Goal: Task Accomplishment & Management: Use online tool/utility

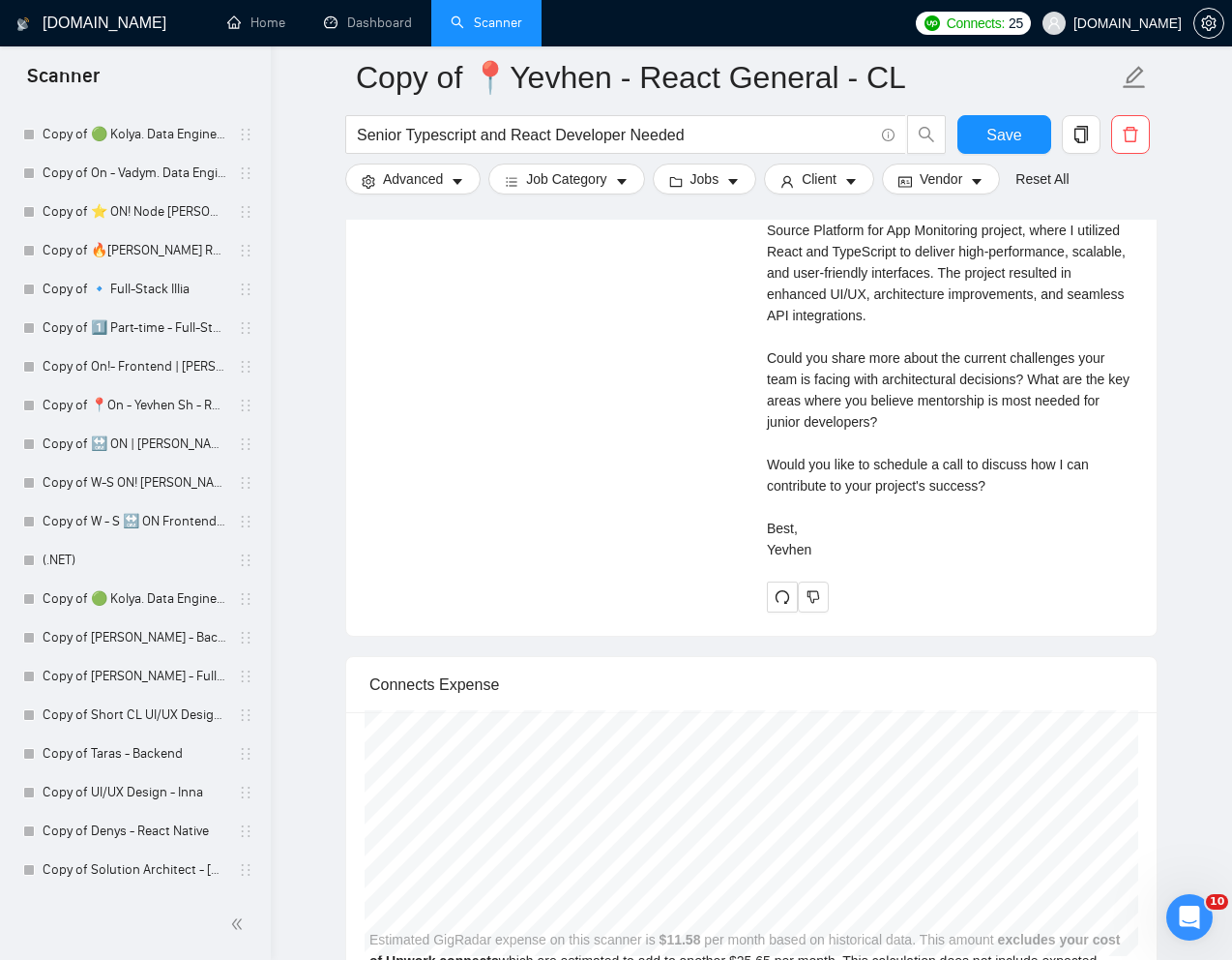
scroll to position [4919, 0]
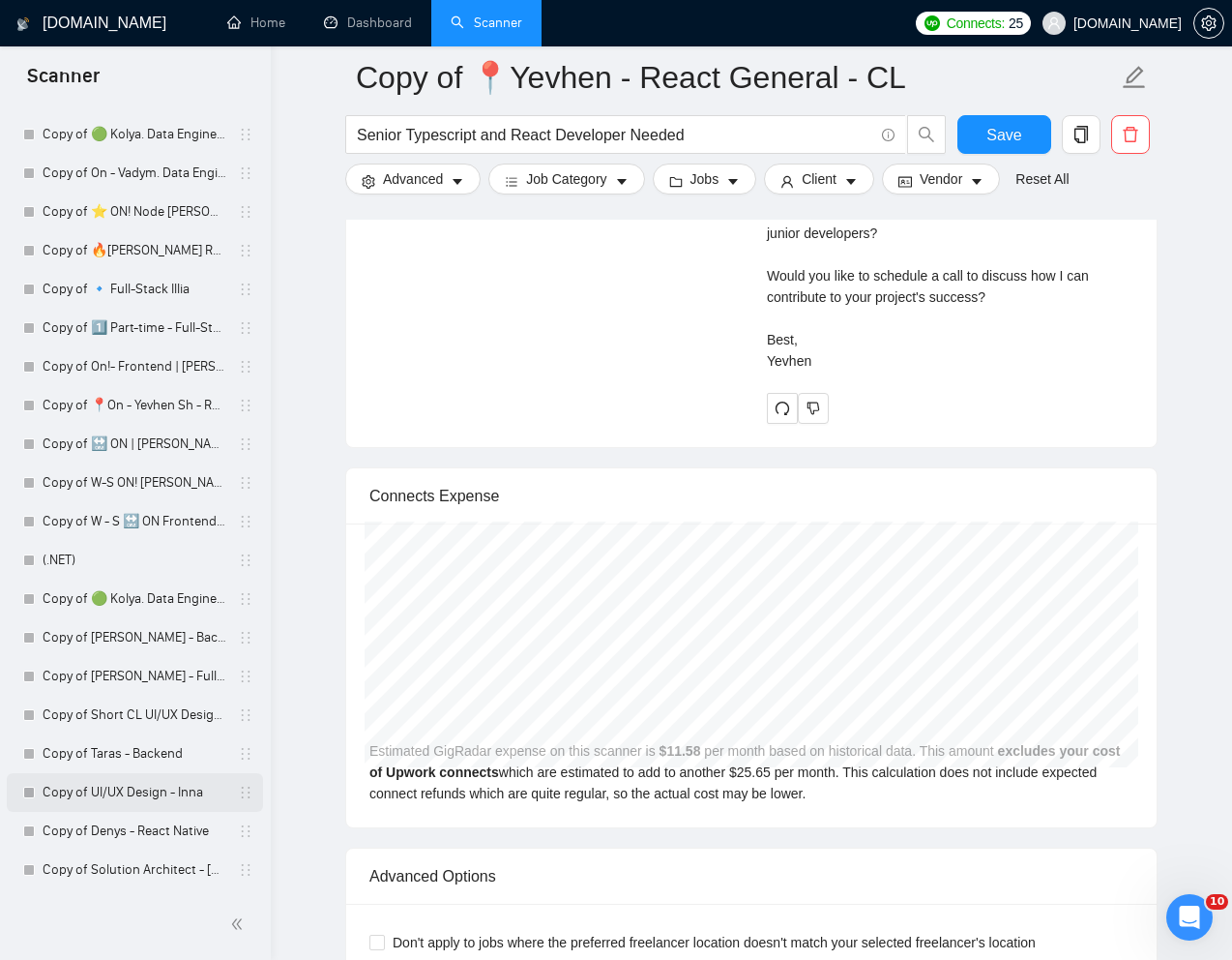
click at [126, 790] on link "Copy of UI/UX Design - Inna" at bounding box center [135, 791] width 184 height 39
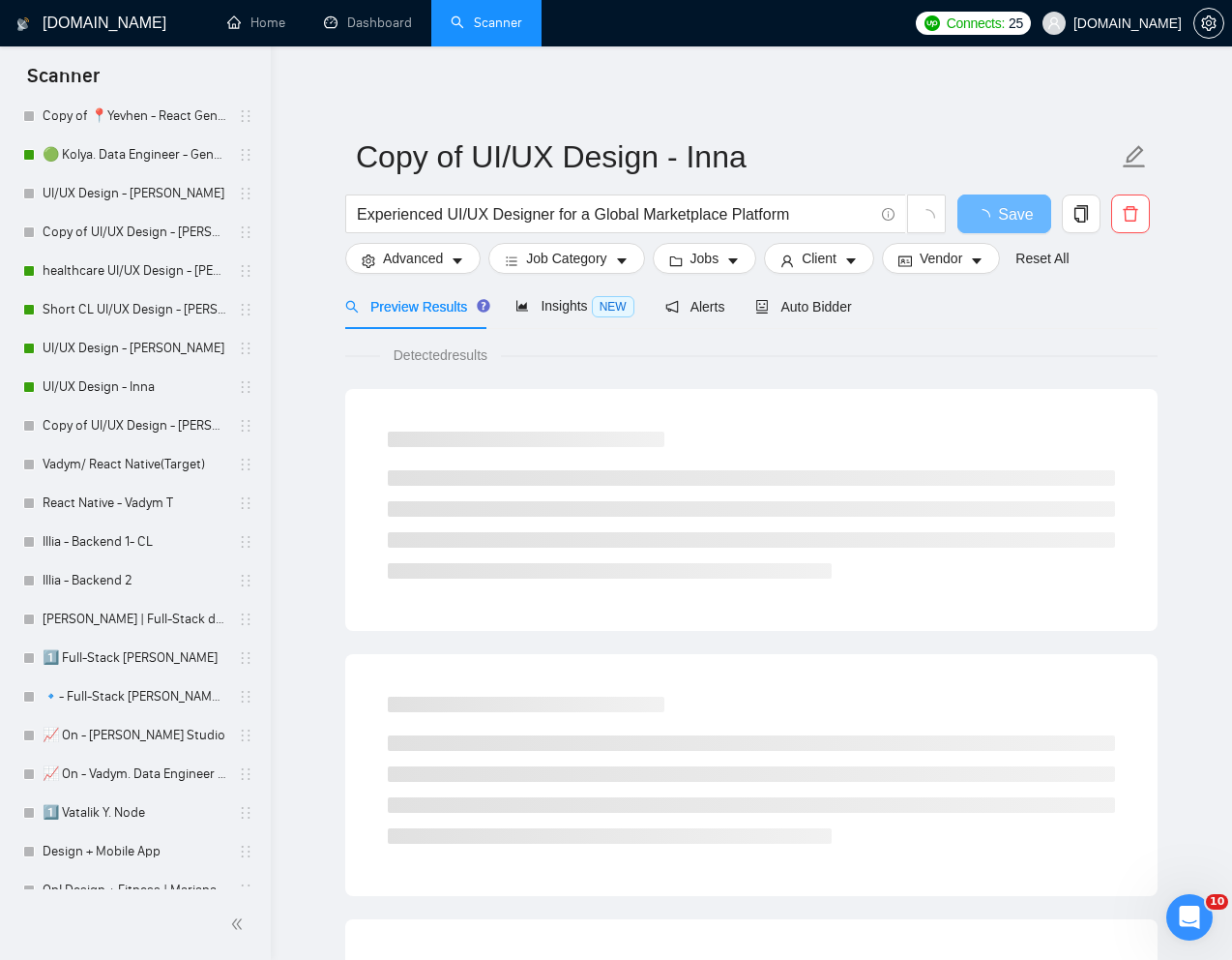
scroll to position [953, 0]
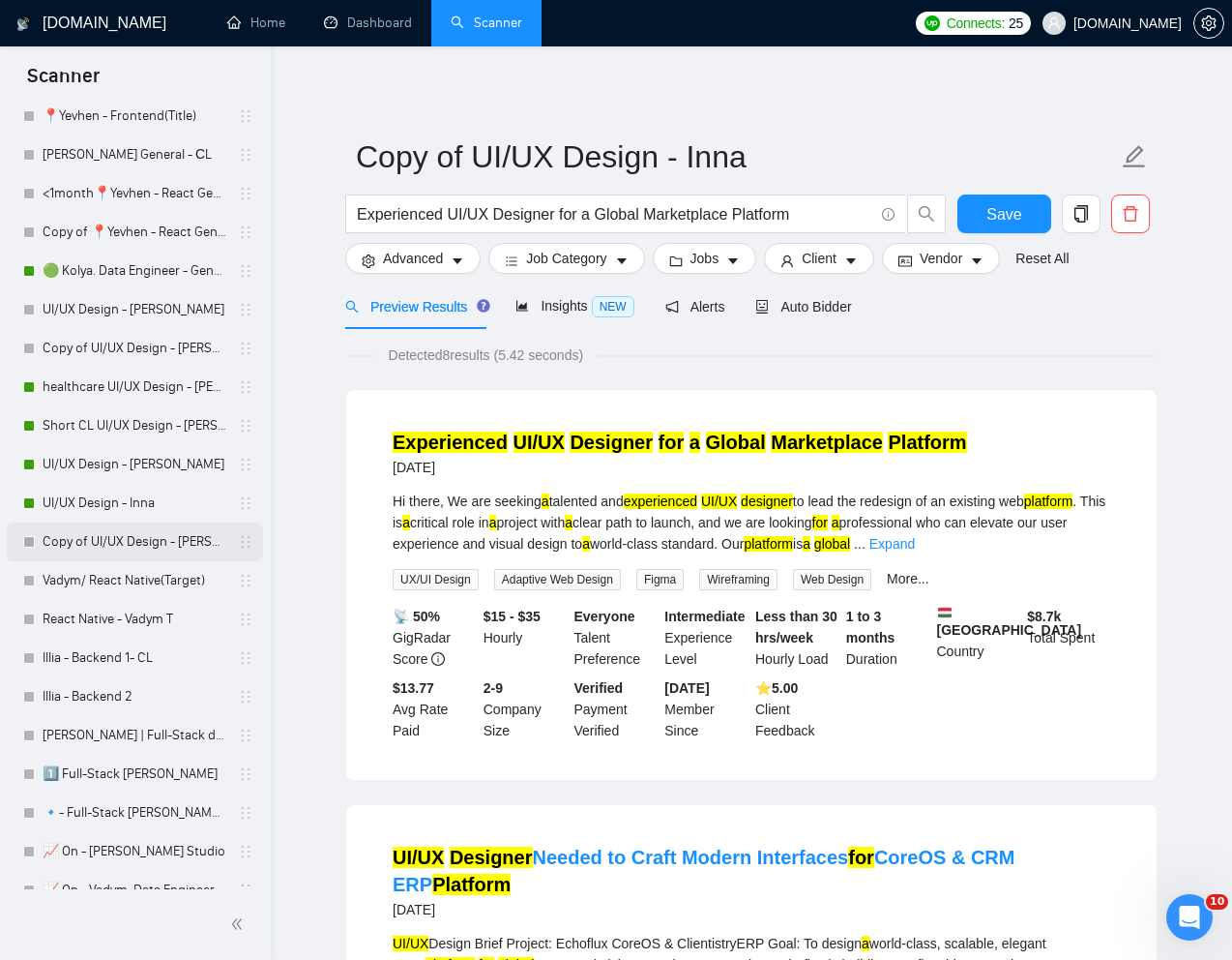
click at [111, 542] on link "Copy of UI/UX Design - [PERSON_NAME]" at bounding box center [135, 541] width 184 height 39
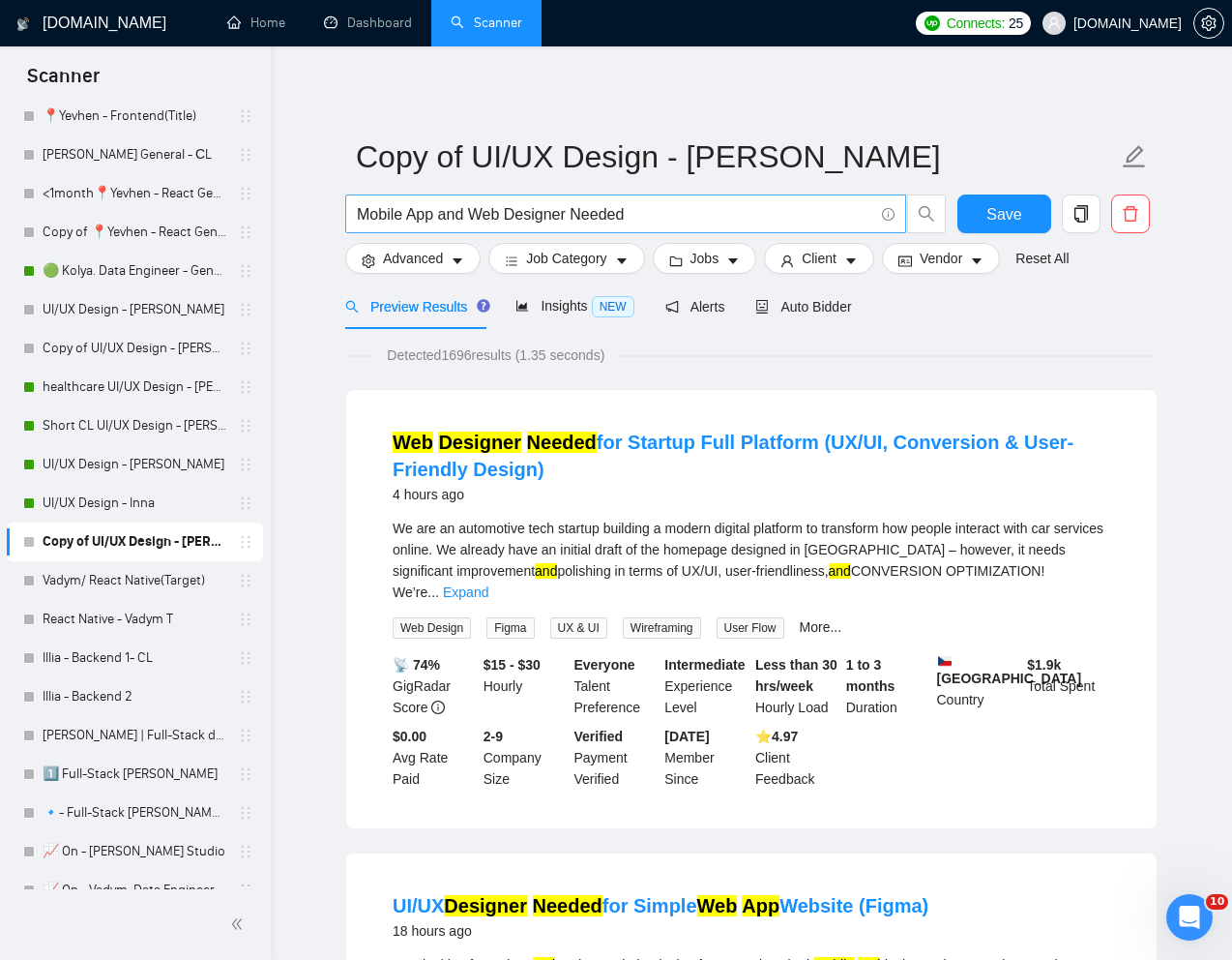
click at [454, 215] on input "Mobile App and Web Designer Needed" at bounding box center [616, 215] width 517 height 24
paste input "Expert"
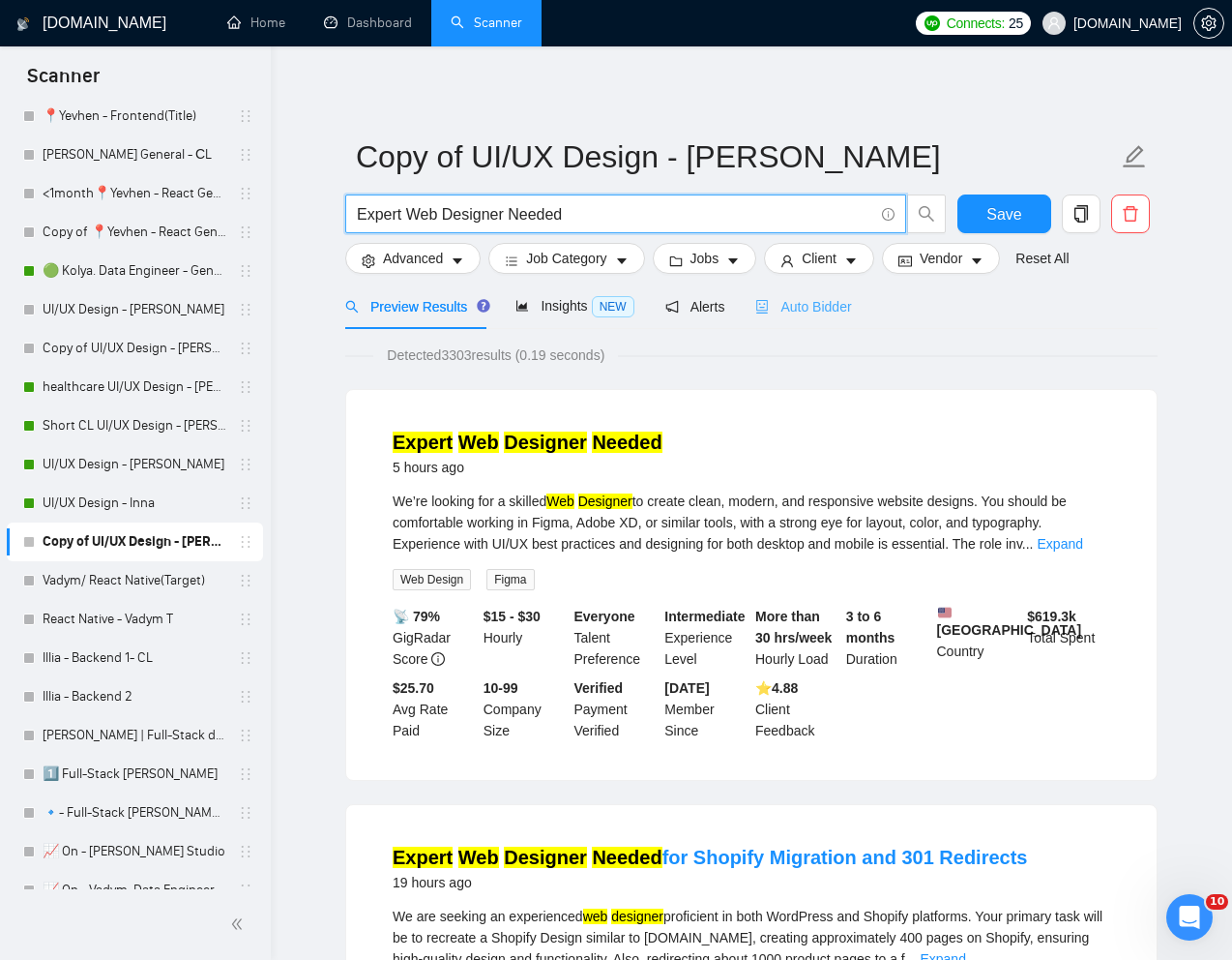
type input "Expert Web Designer Needed"
click at [822, 320] on div "Auto Bidder" at bounding box center [803, 306] width 96 height 46
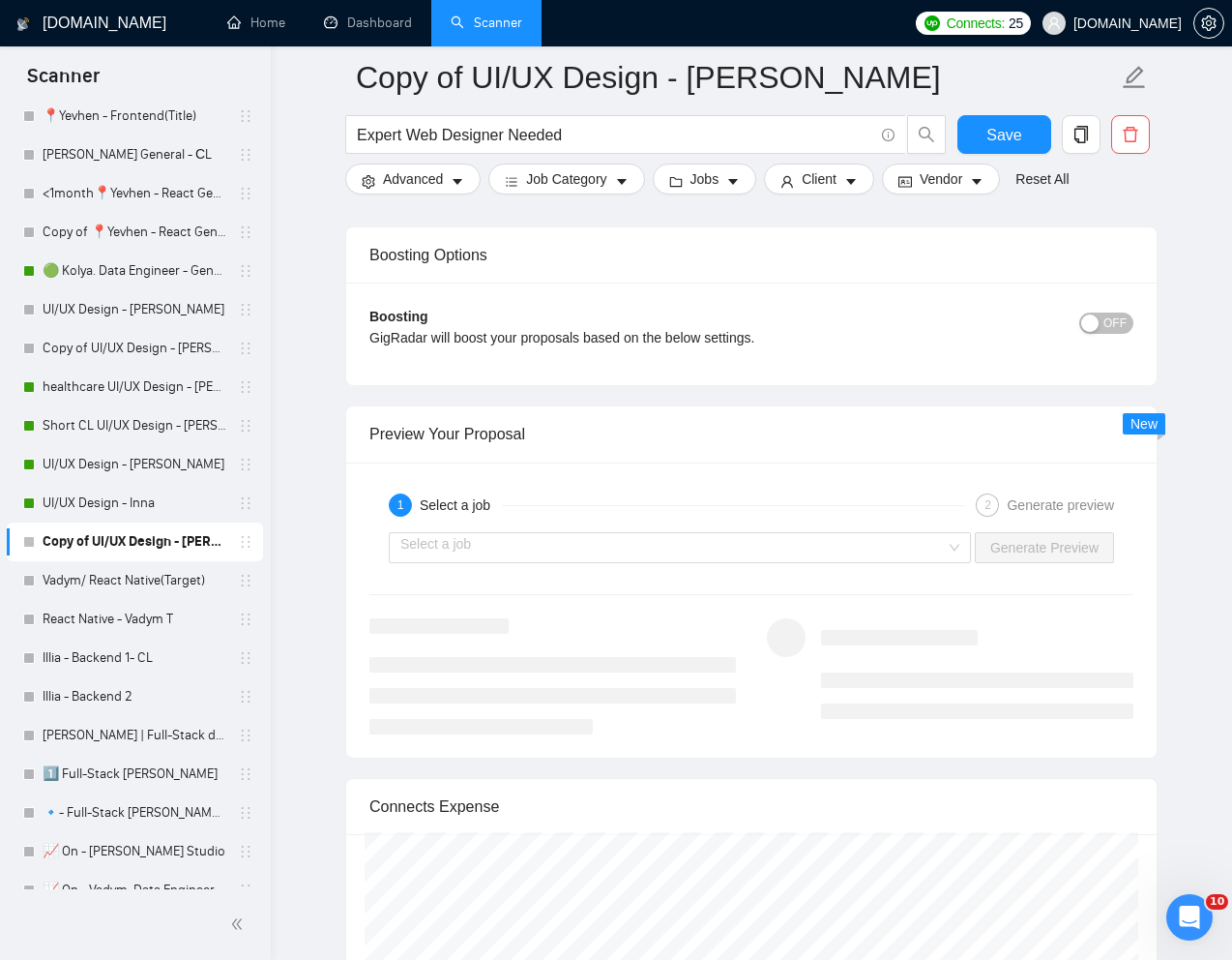
scroll to position [3726, 0]
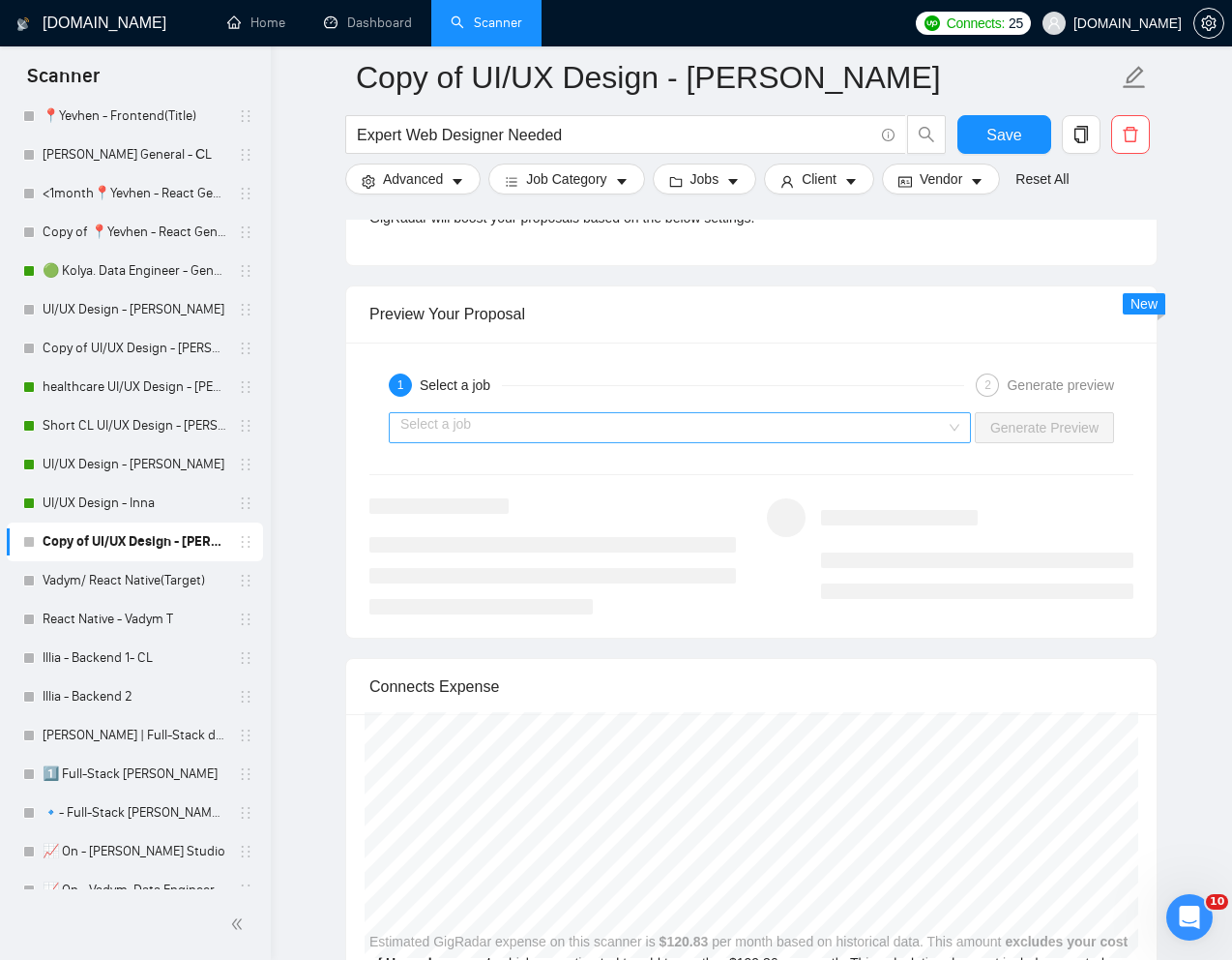
click at [903, 428] on input "search" at bounding box center [672, 427] width 546 height 29
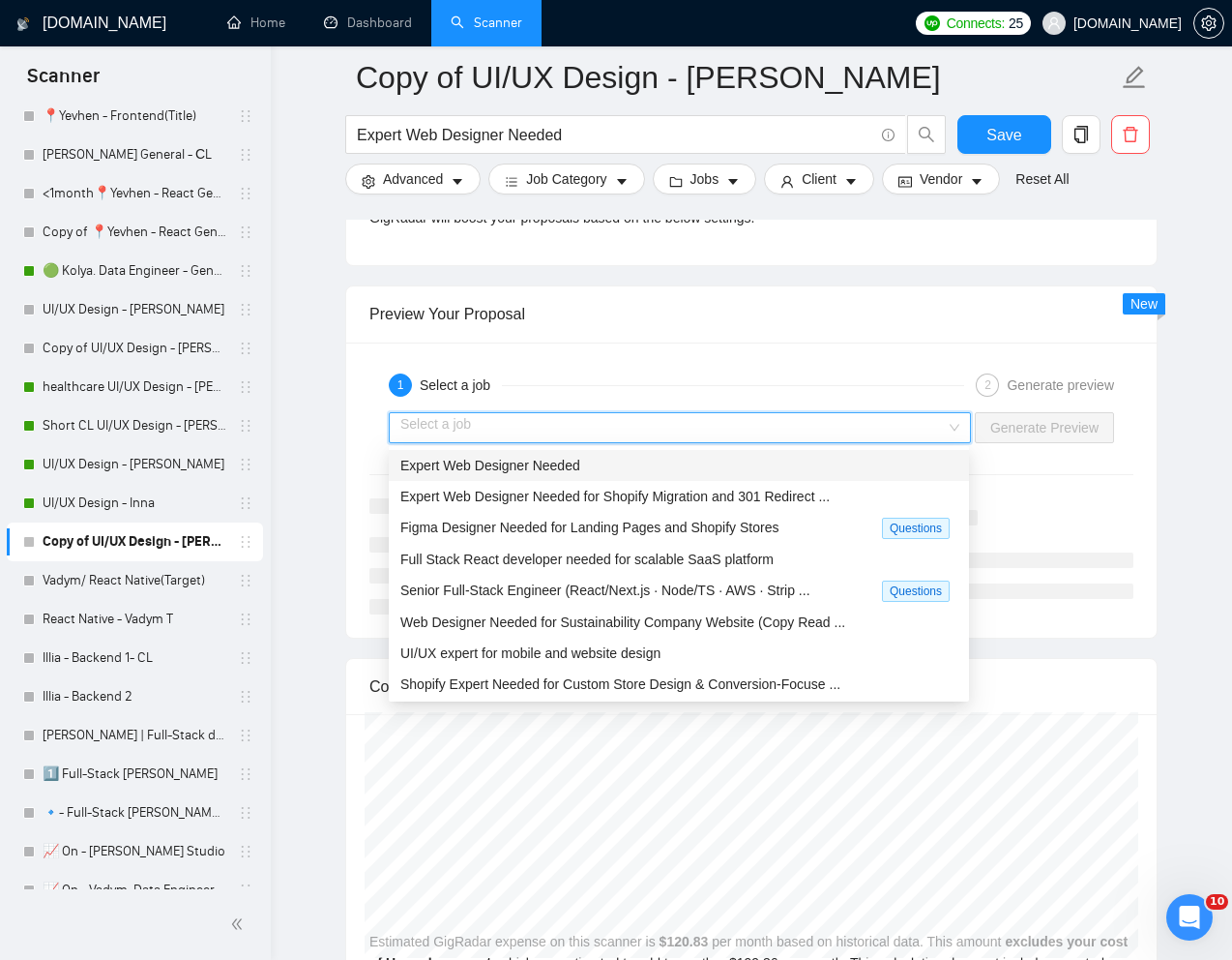
click at [742, 474] on div "Expert Web Designer Needed" at bounding box center [678, 465] width 557 height 21
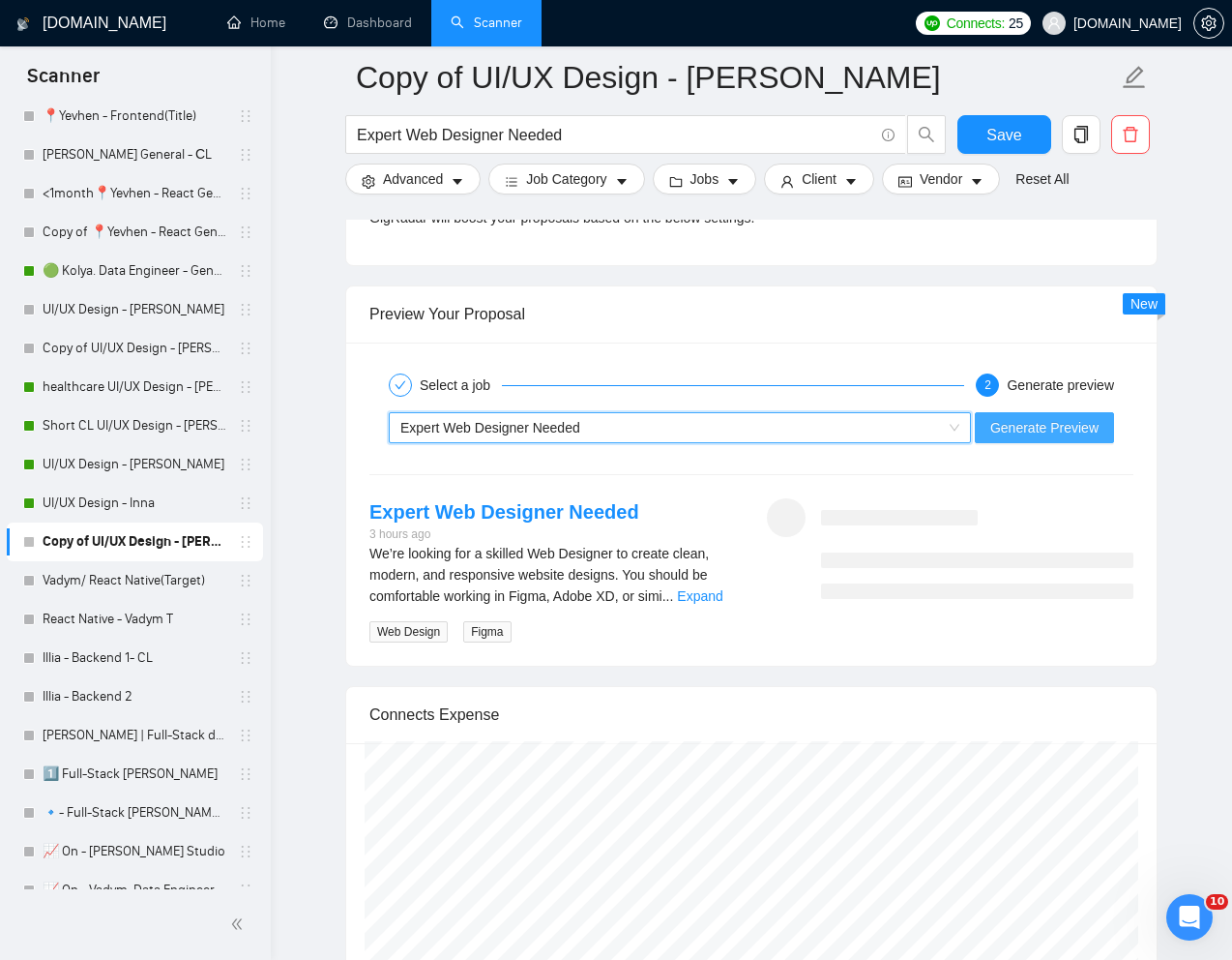
click at [1055, 435] on span "Generate Preview" at bounding box center [1044, 427] width 109 height 21
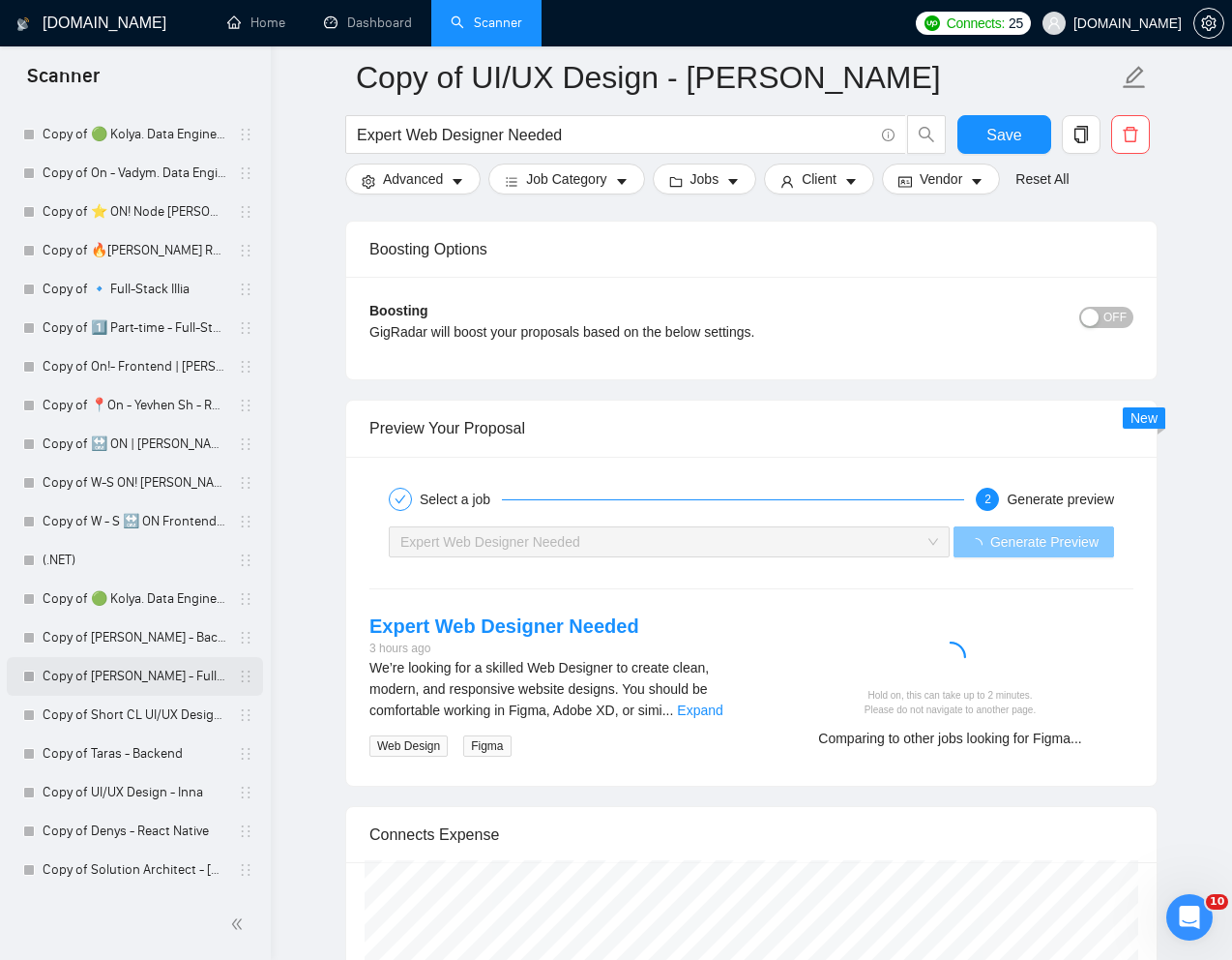
scroll to position [3600, 0]
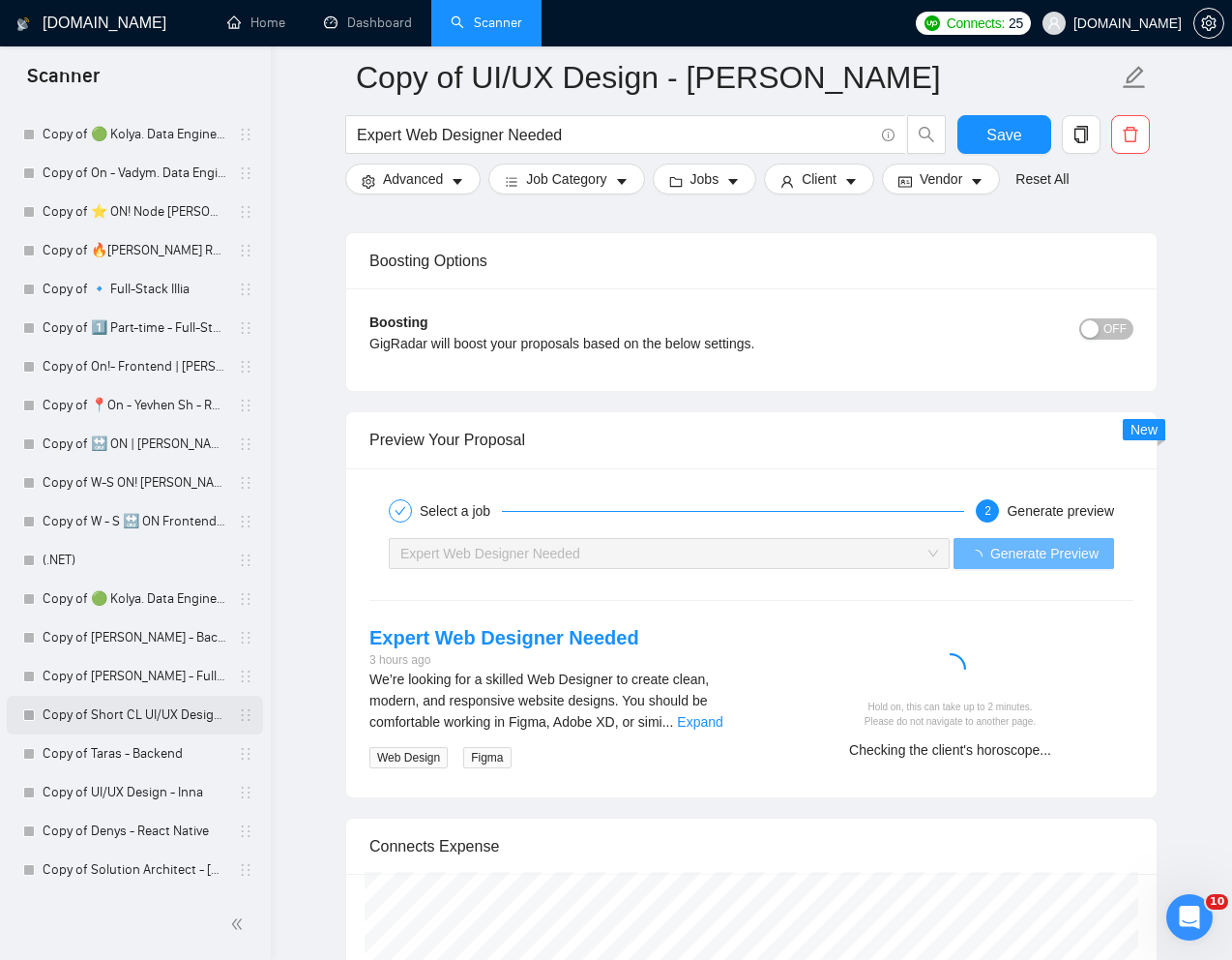
click at [115, 713] on link "Copy of Short CL UI/UX Design - [PERSON_NAME]" at bounding box center [135, 715] width 184 height 39
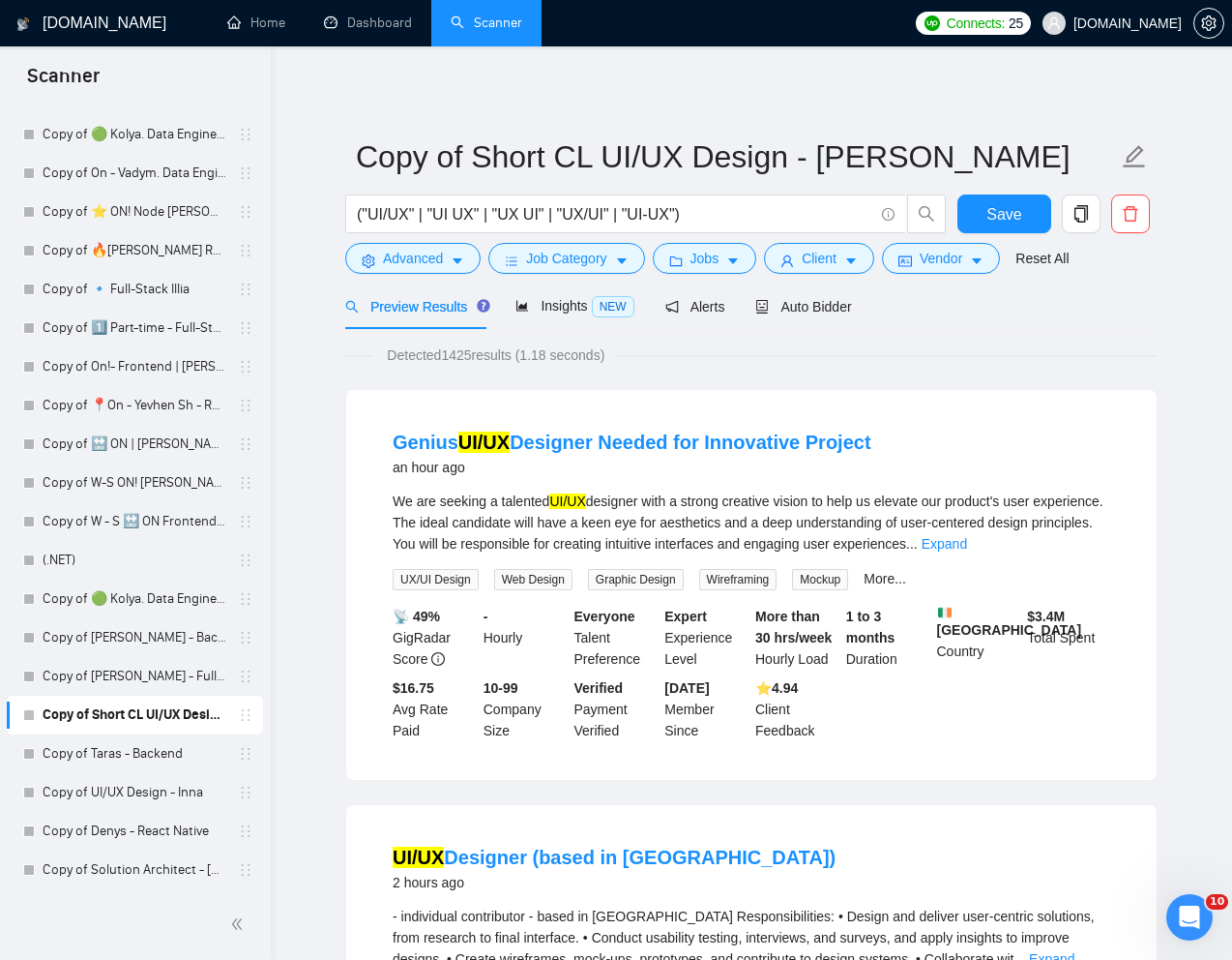
click at [729, 219] on input "("UI/UX" | "UI UX" | "UX UI" | "UX/UI" | "UI-UX")" at bounding box center [616, 215] width 517 height 24
click at [1065, 250] on link "Reset All" at bounding box center [1041, 257] width 53 height 21
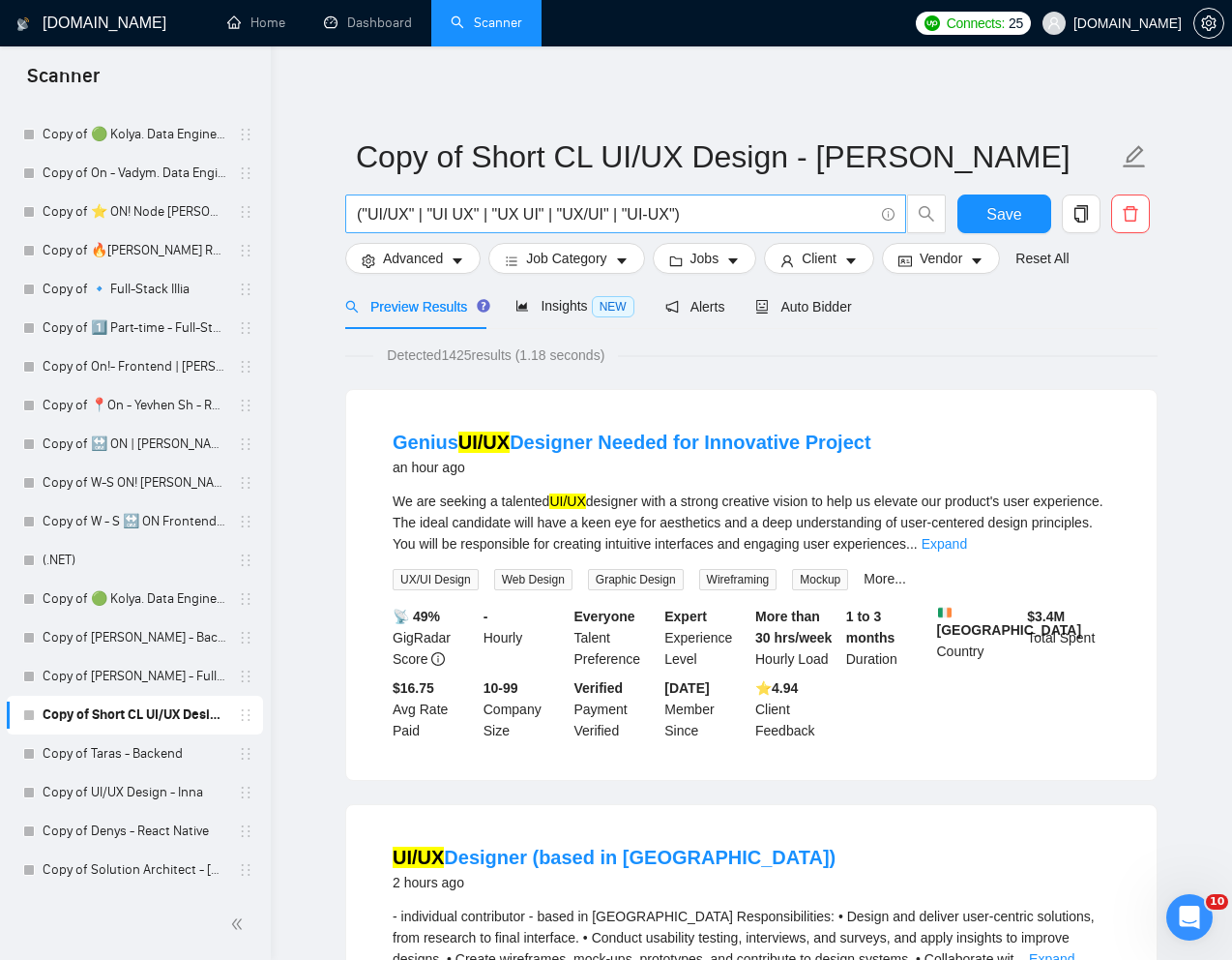
click at [790, 209] on input "("UI/UX" | "UI UX" | "UX UI" | "UX/UI" | "UI-UX")" at bounding box center [616, 215] width 517 height 24
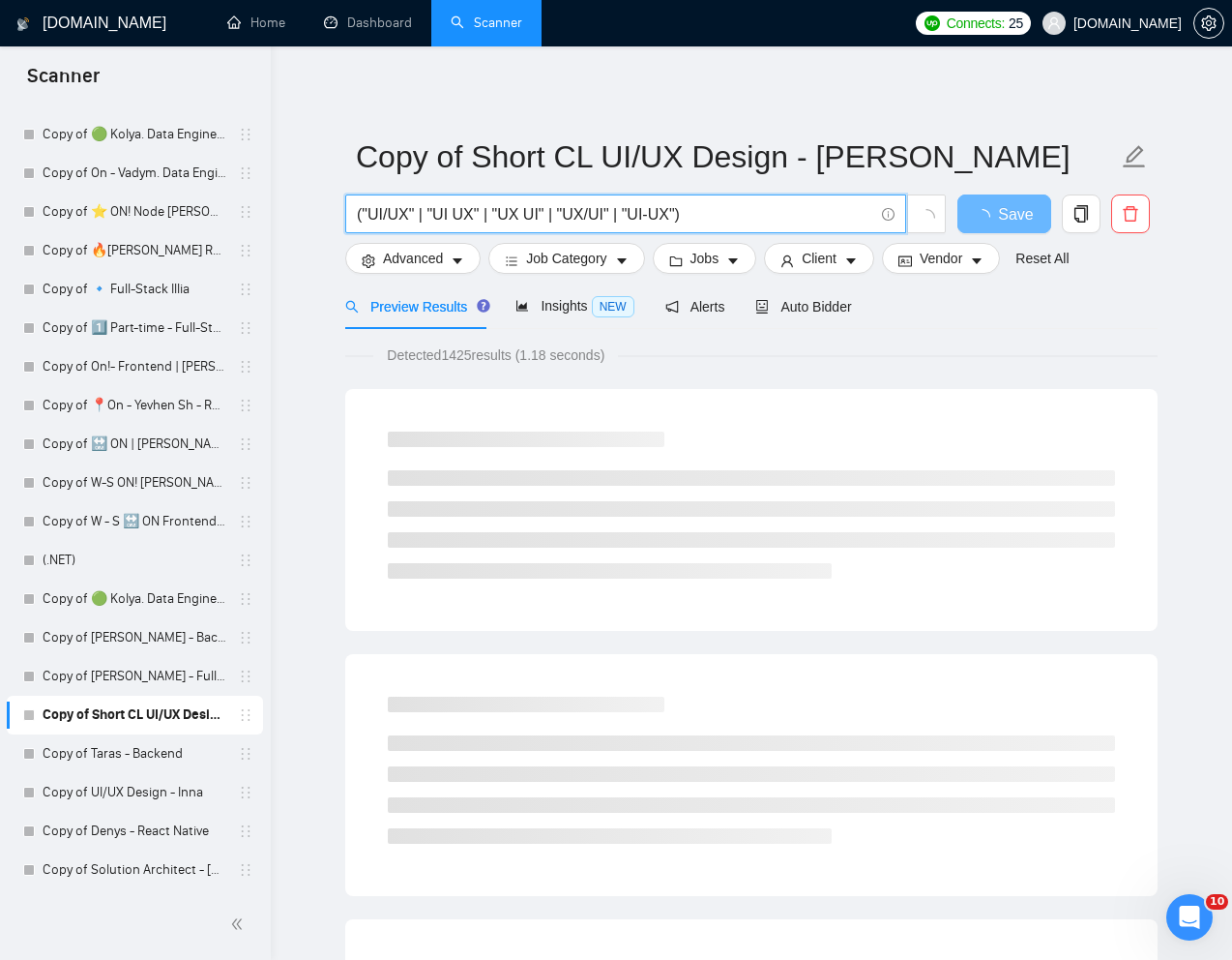
paste input "Expert Web Designer Needed"
type input "Expert Web Designer Needed"
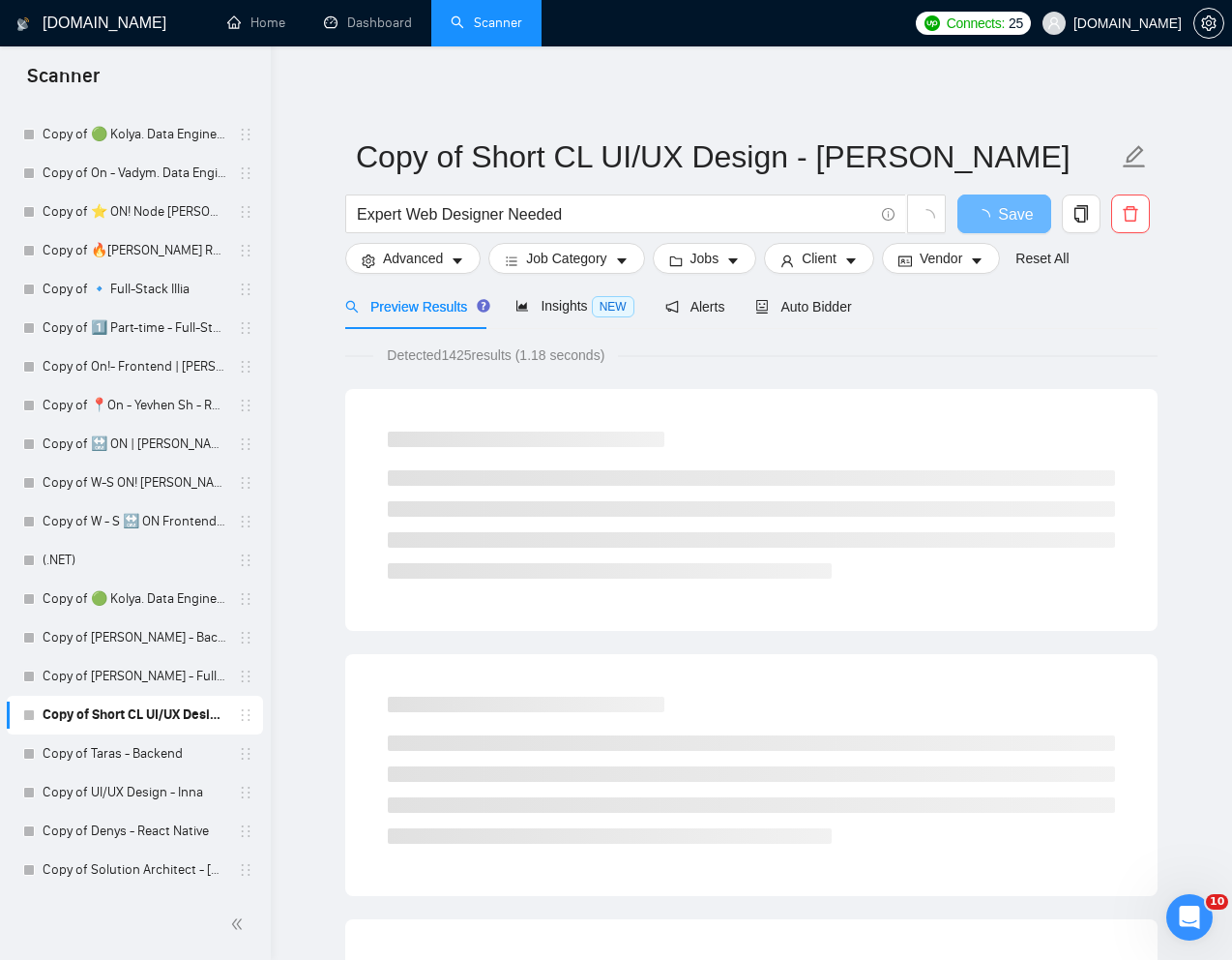
click at [1060, 363] on div "Detected 1425 results (1.18 seconds)" at bounding box center [751, 354] width 812 height 21
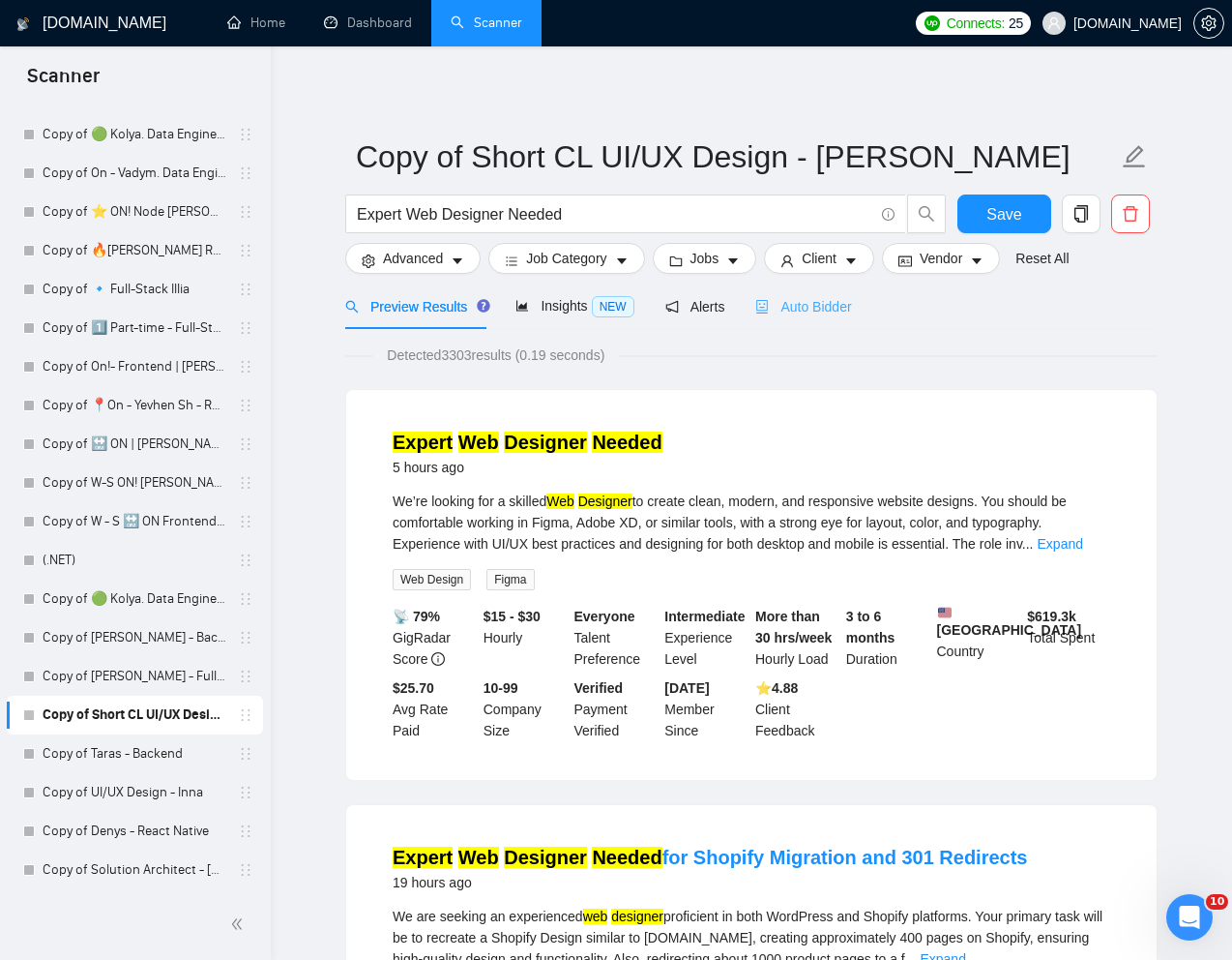
click at [819, 294] on div "Auto Bidder" at bounding box center [803, 306] width 96 height 46
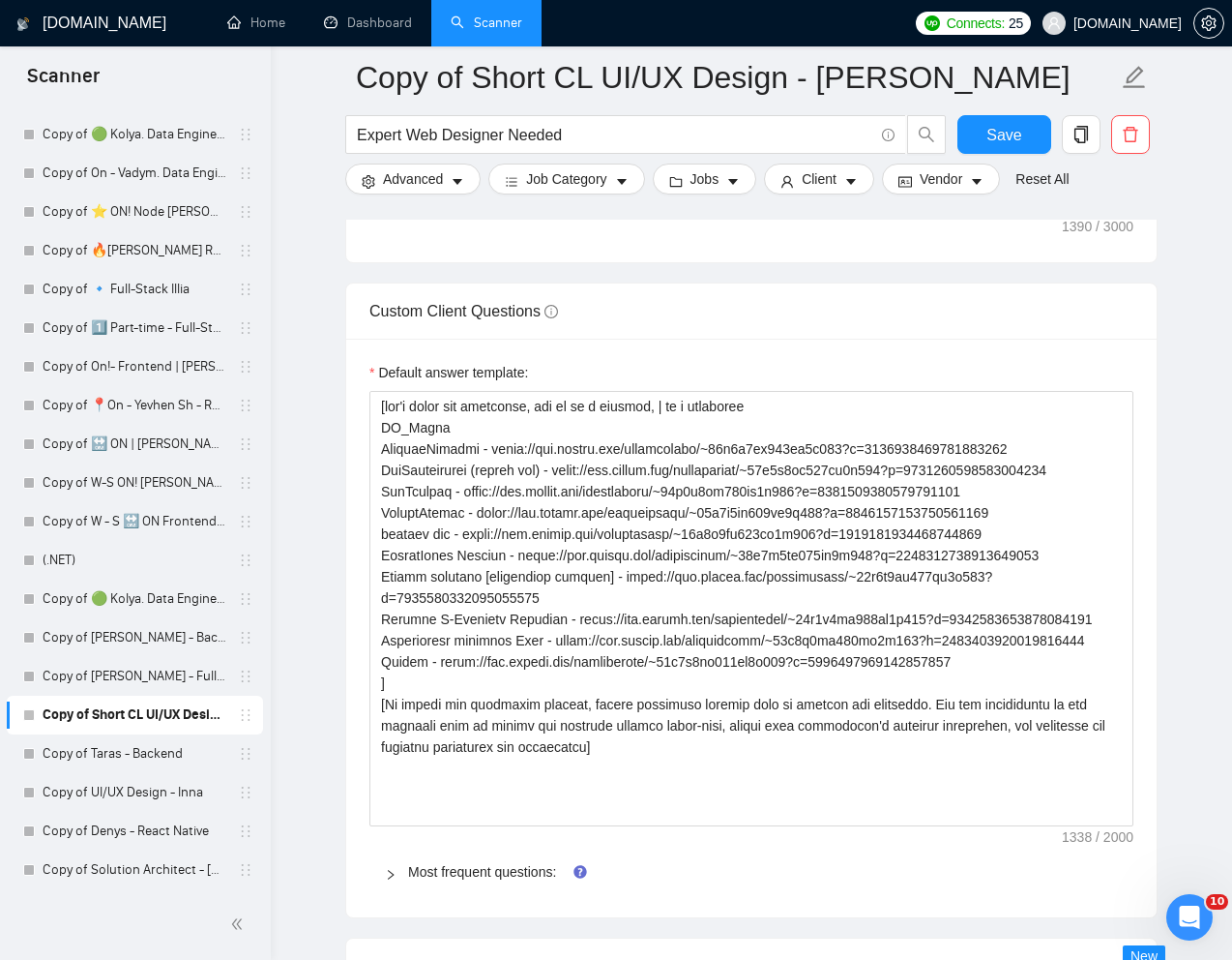
scroll to position [2860, 0]
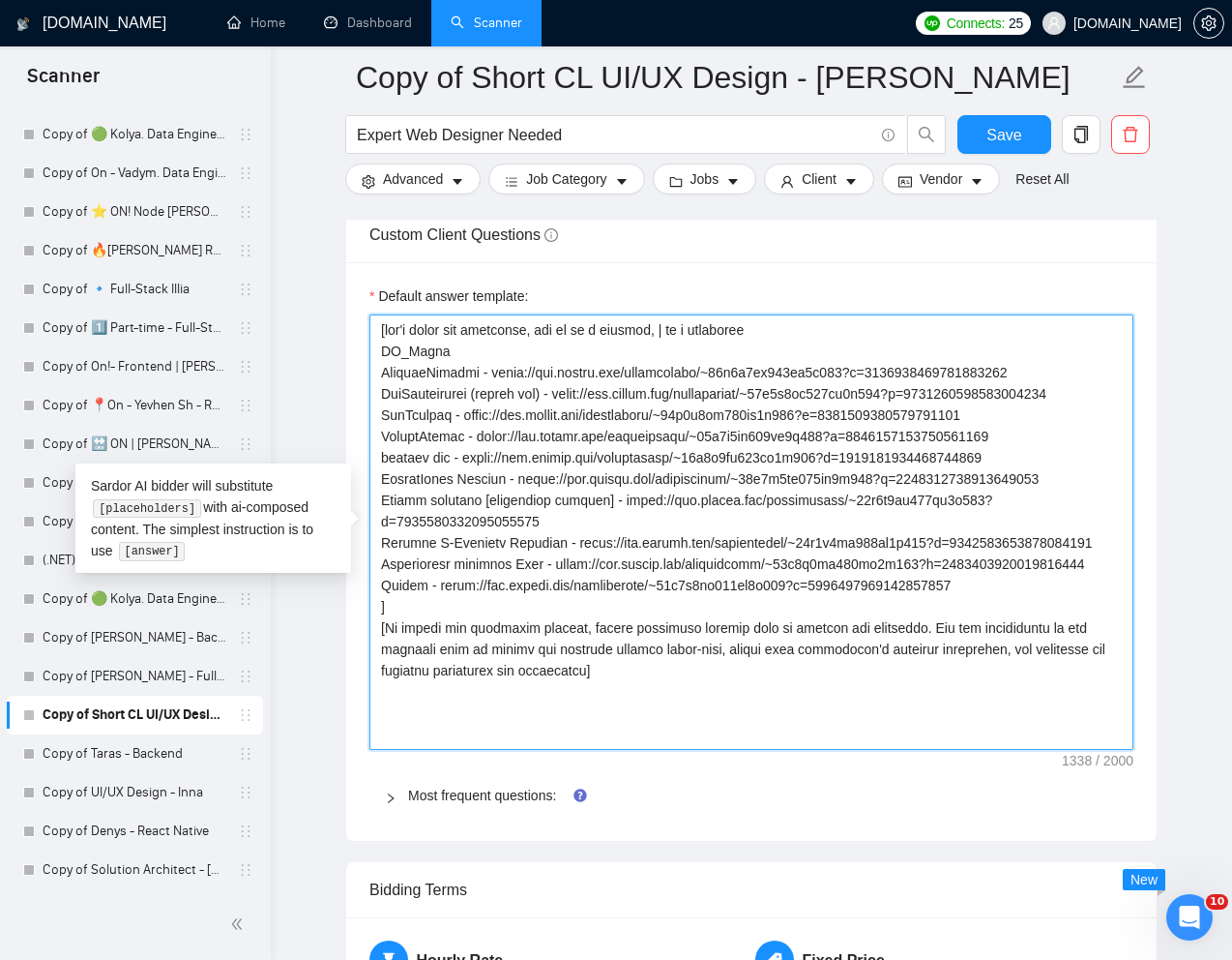
drag, startPoint x: 380, startPoint y: 352, endPoint x: 425, endPoint y: 648, distance: 299.4
click at [425, 648] on textarea "Default answer template:" at bounding box center [751, 532] width 764 height 435
type textarea "[don't write the following, use it as a context, | is a separator [To answer th…"
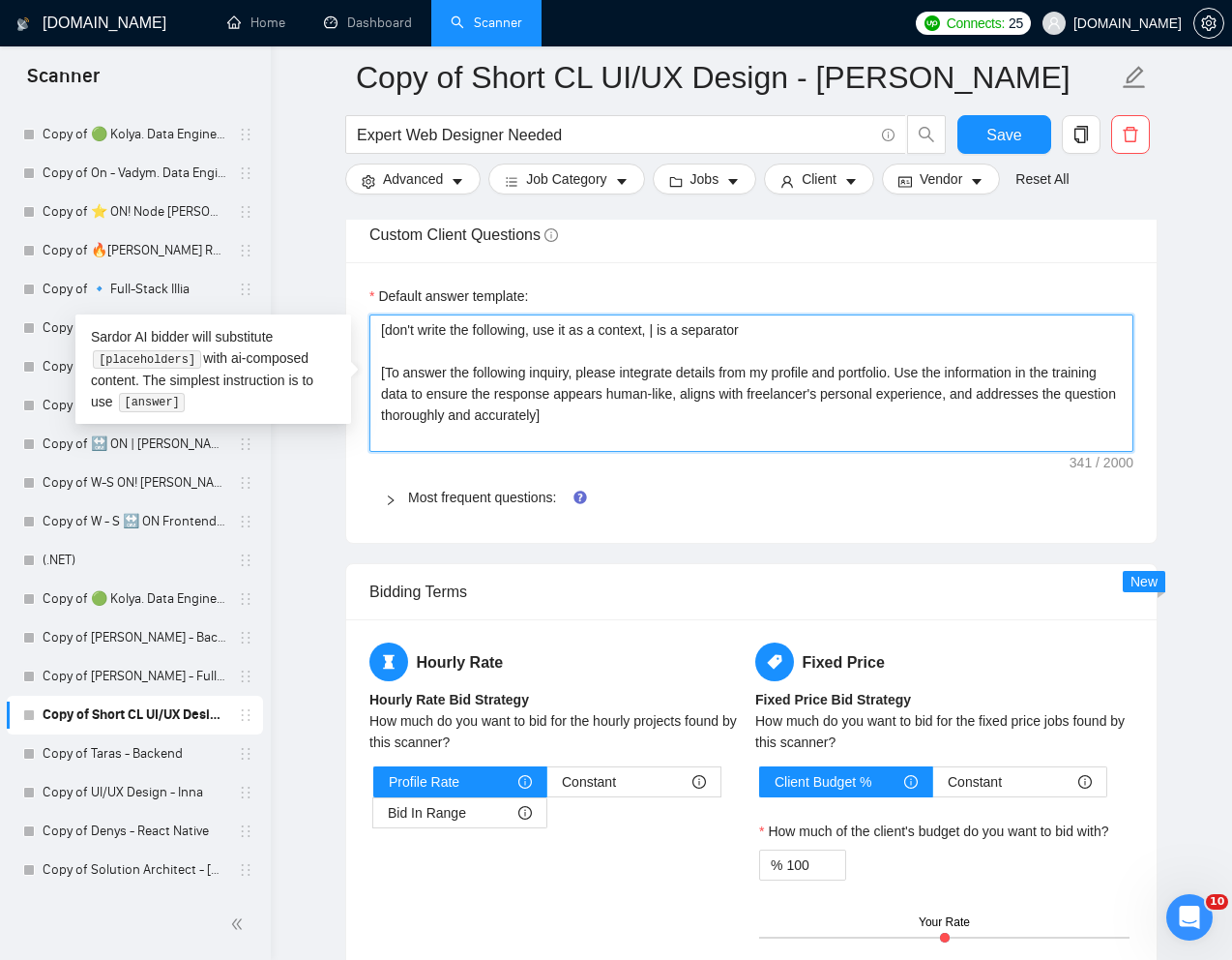
drag, startPoint x: 802, startPoint y: 325, endPoint x: 353, endPoint y: 327, distance: 449.0
type textarea "[To answer the following inquiry, please integrate details from my profile and …"
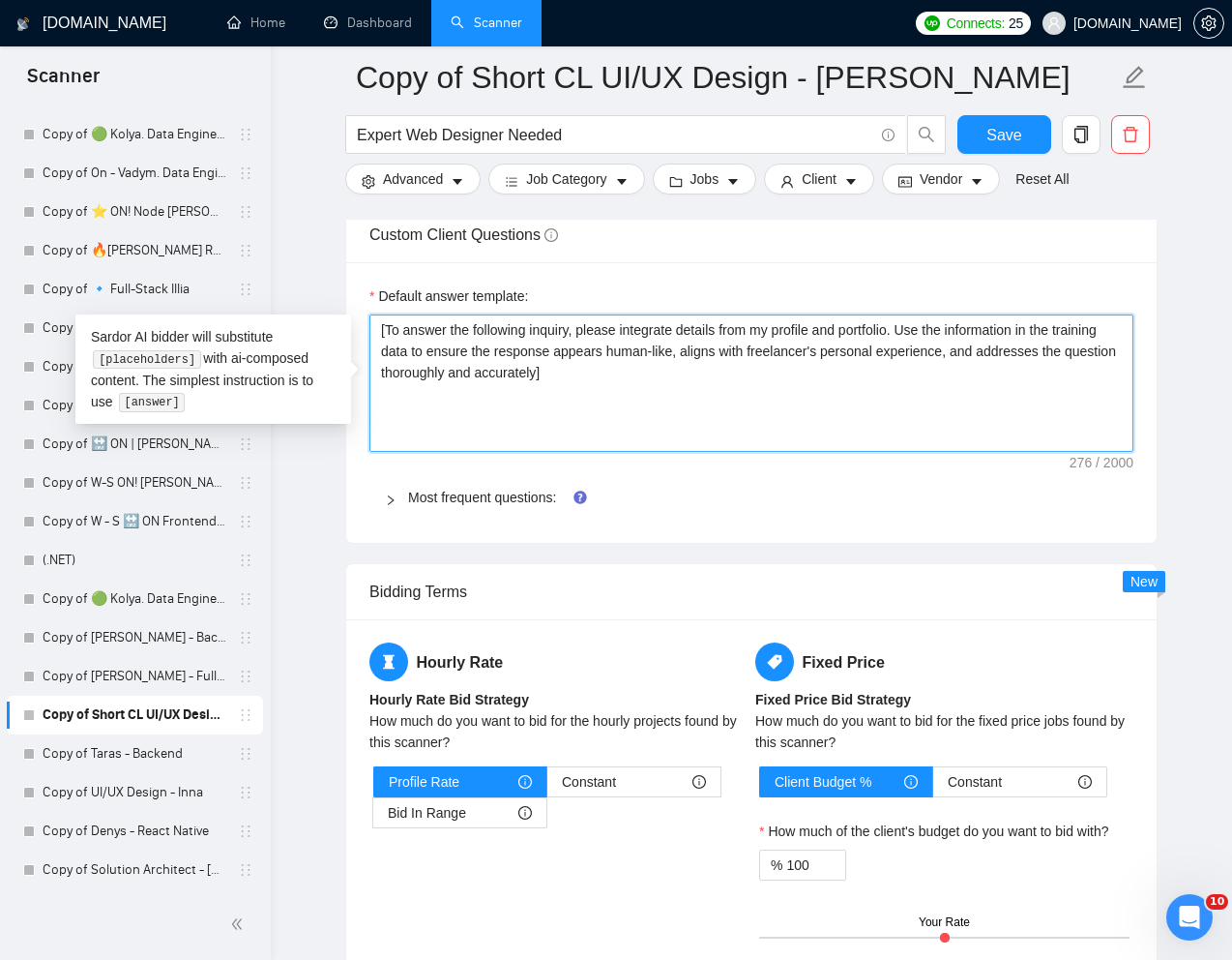
type textarea "[To answer the following inquiry, please integrate details from my profile and …"
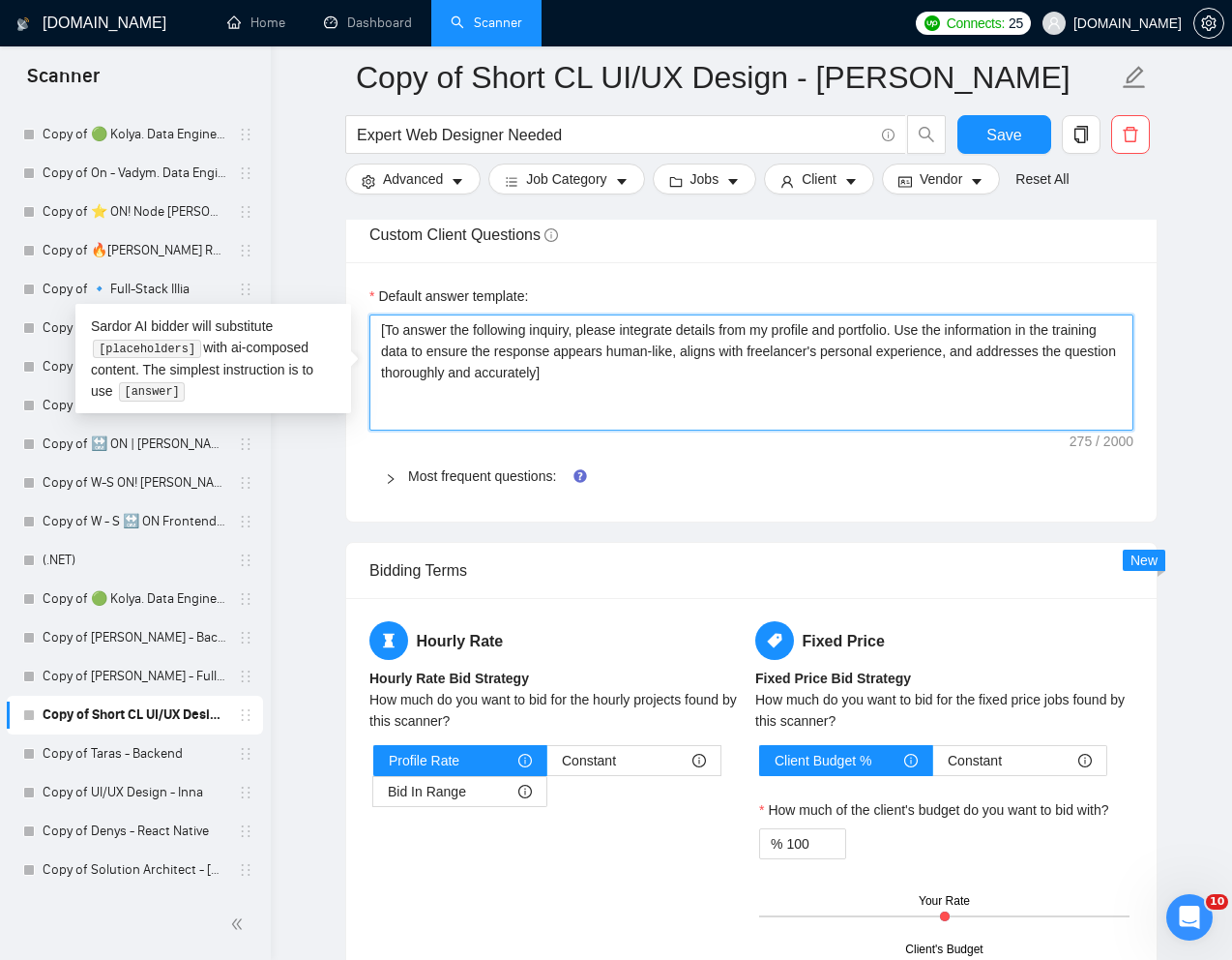
type textarea "[To answer the following inquiry, please integrate details from my profile and …"
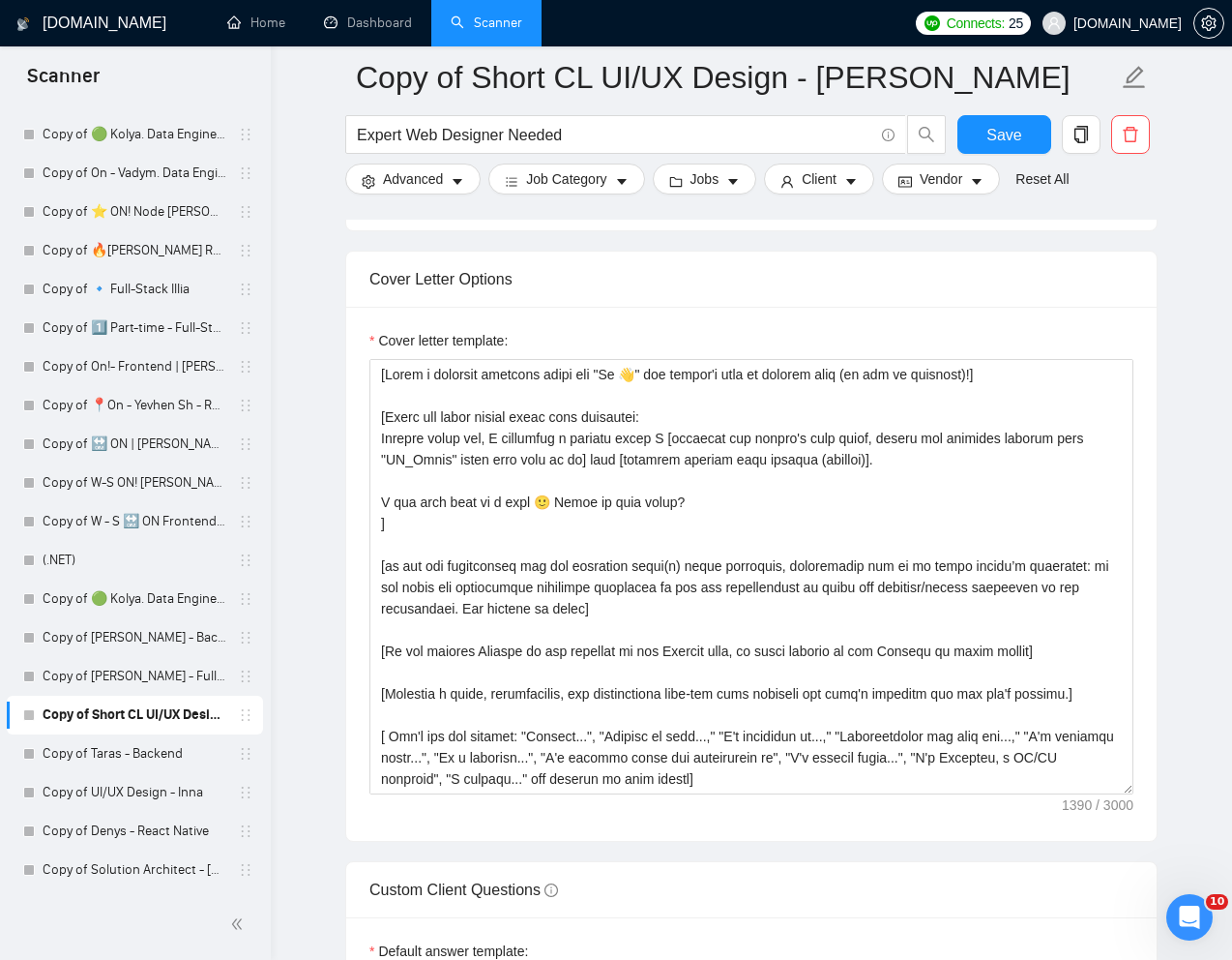
scroll to position [2179, 0]
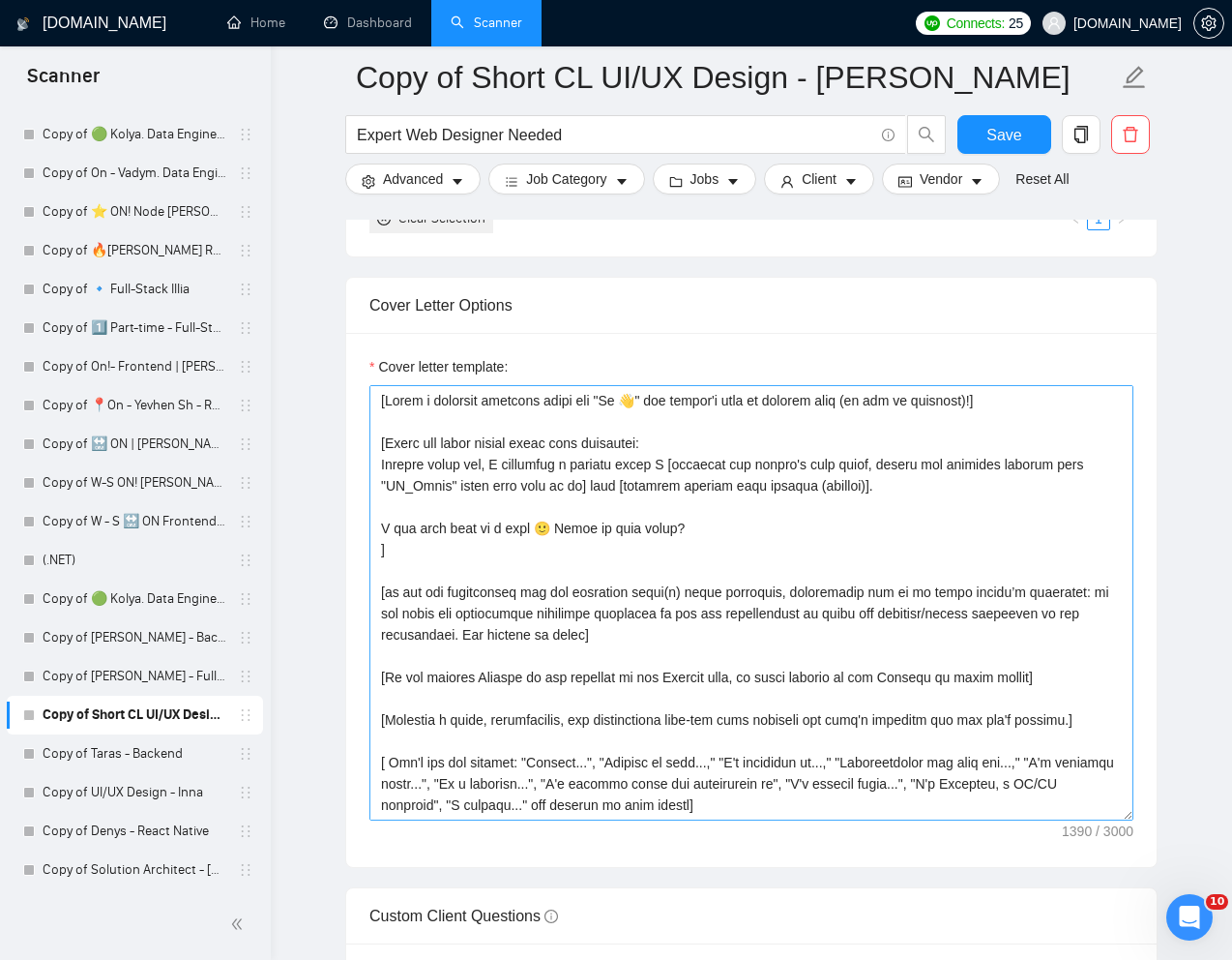
type textarea "[To answer the following inquiry, please integrate details from my profile and …"
click at [628, 555] on textarea "Cover letter template:" at bounding box center [751, 603] width 764 height 435
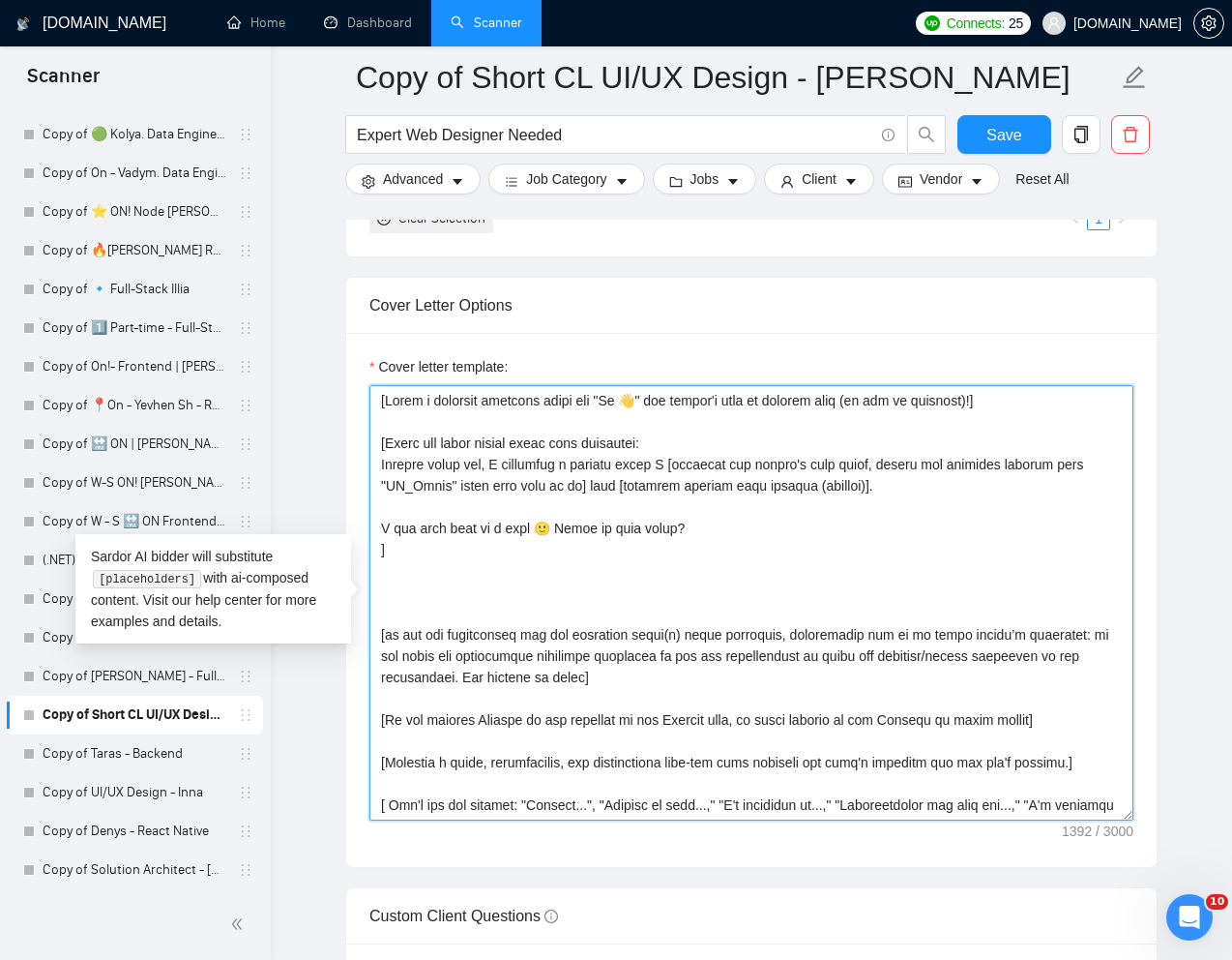
paste textarea "PR_Links SmarterContact - https://www.upwork.com/freelancers/~01e2c1bf762ef9d68…"
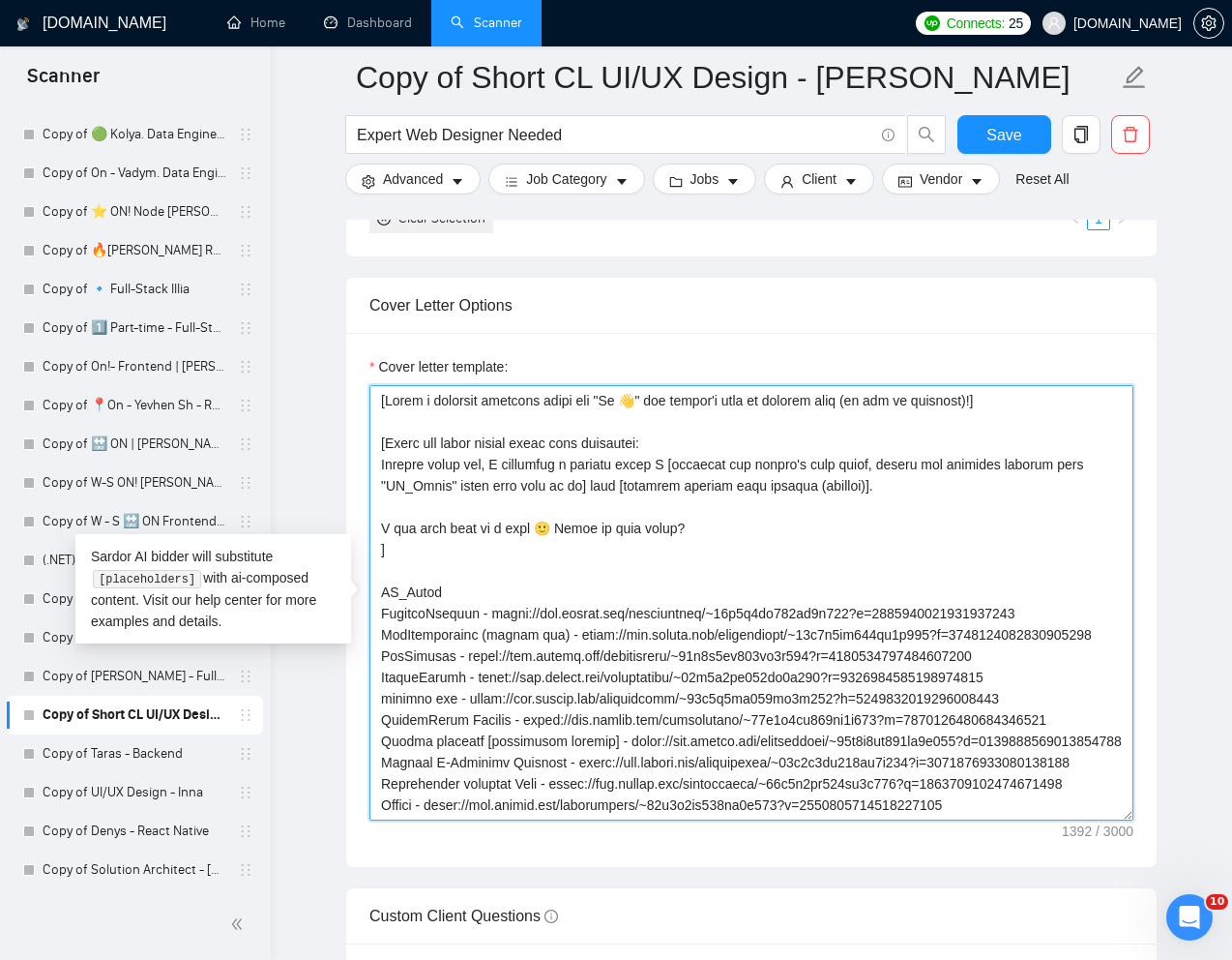
scroll to position [79, 0]
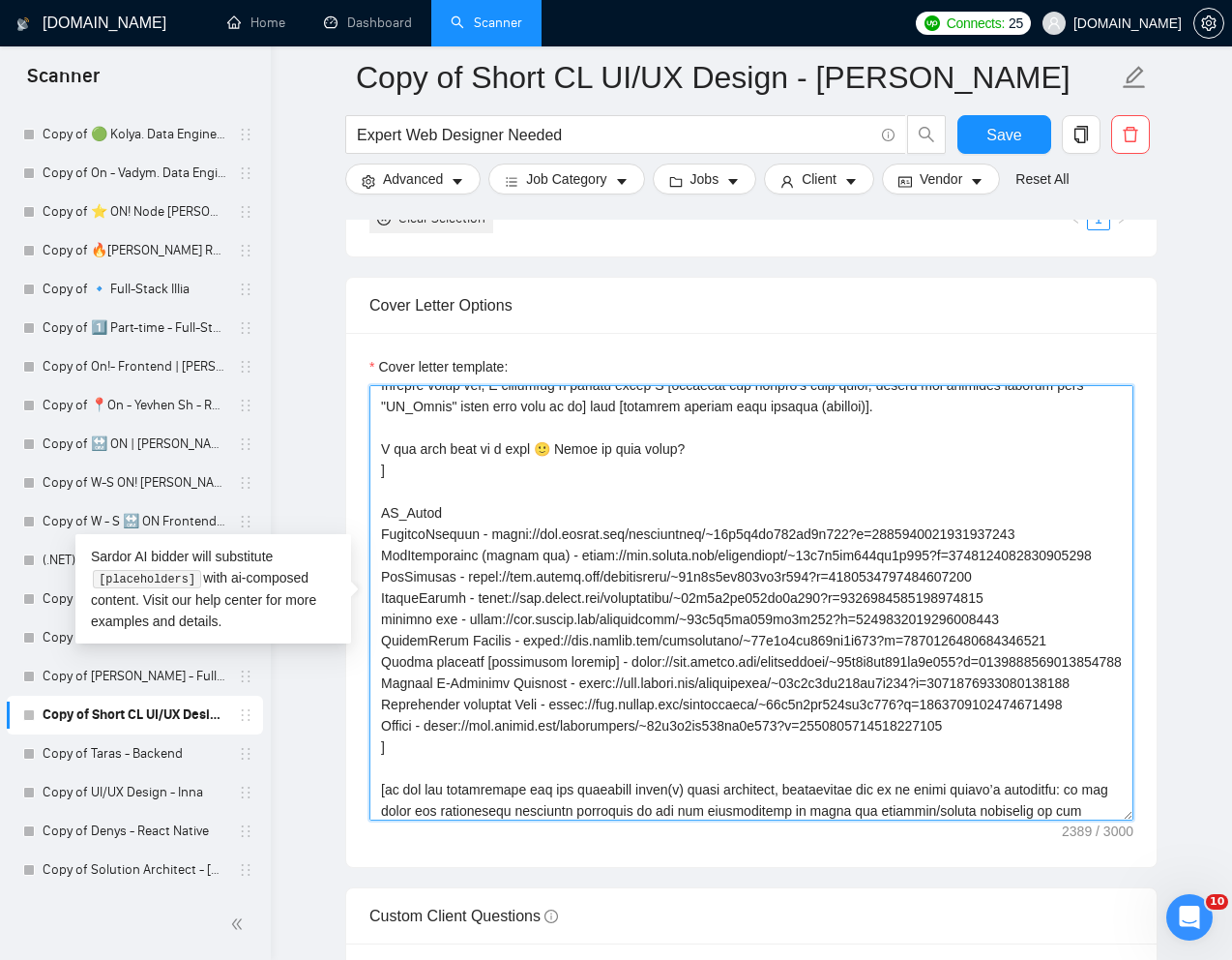
click at [381, 507] on textarea "Cover letter template:" at bounding box center [751, 603] width 764 height 435
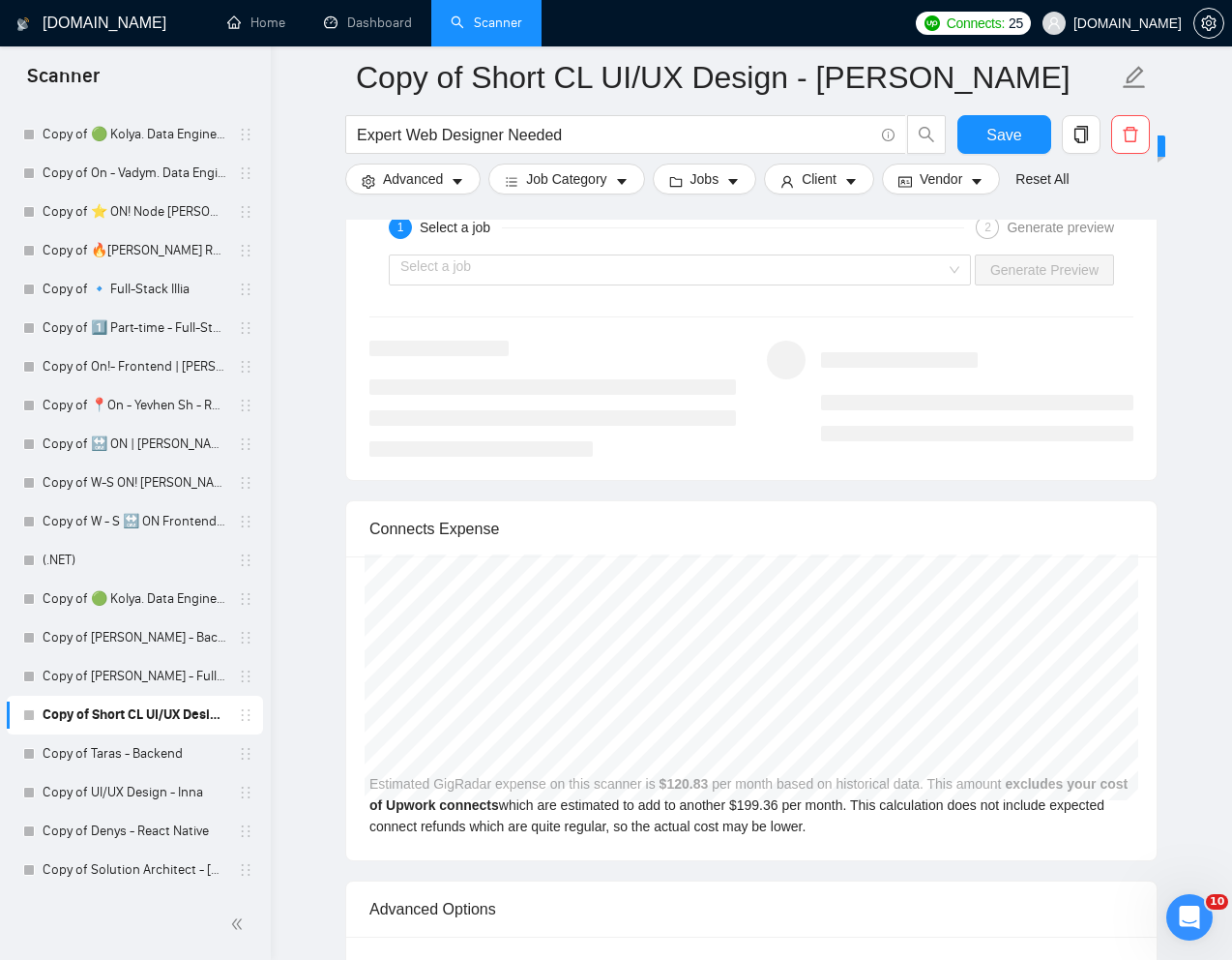
scroll to position [3890, 0]
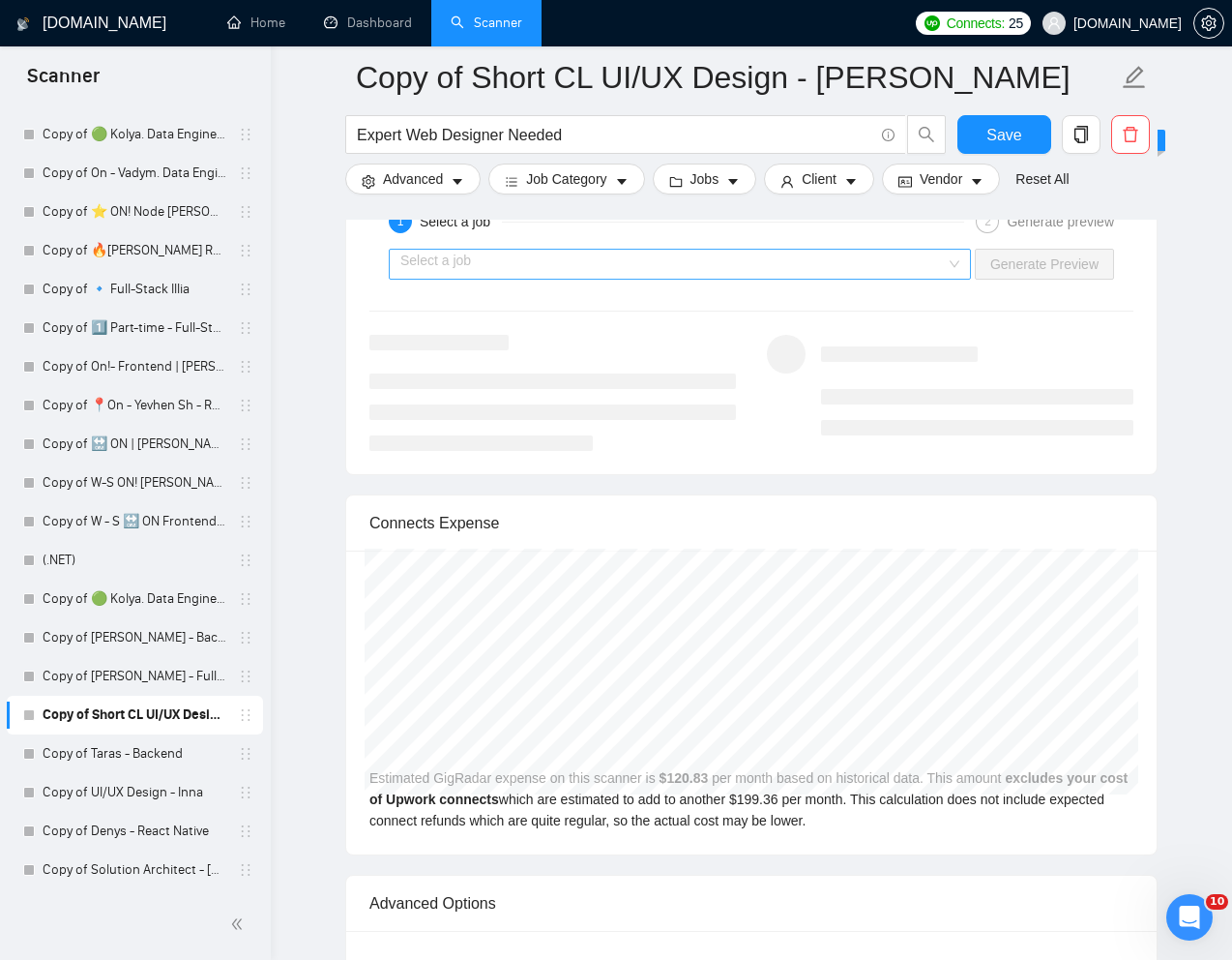
type textarea "[Write a personal greeting using the "Hi 👋" and client's name or company name (…"
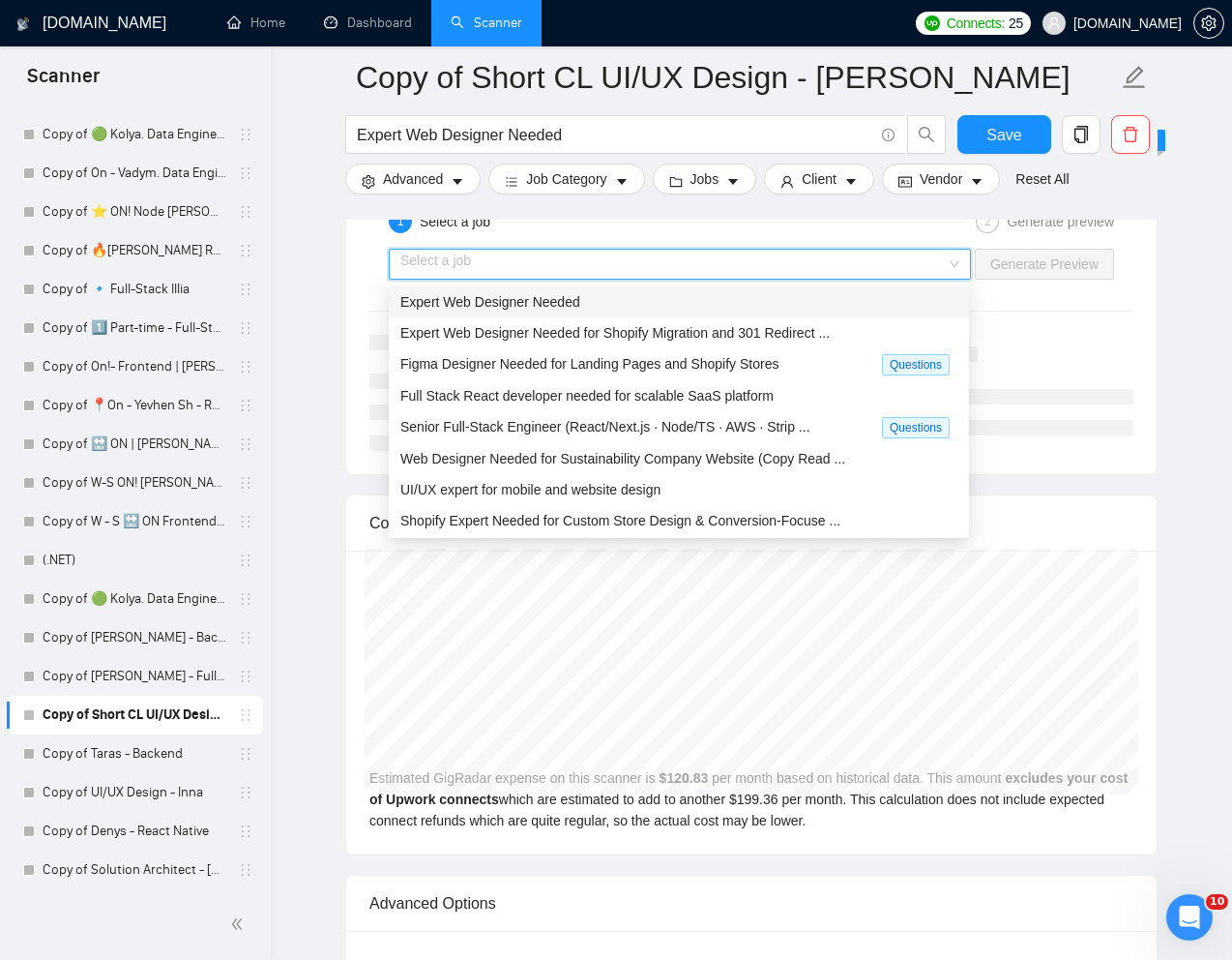
click at [925, 269] on input "search" at bounding box center [672, 263] width 546 height 29
click at [797, 302] on div "Expert Web Designer Needed" at bounding box center [678, 301] width 557 height 21
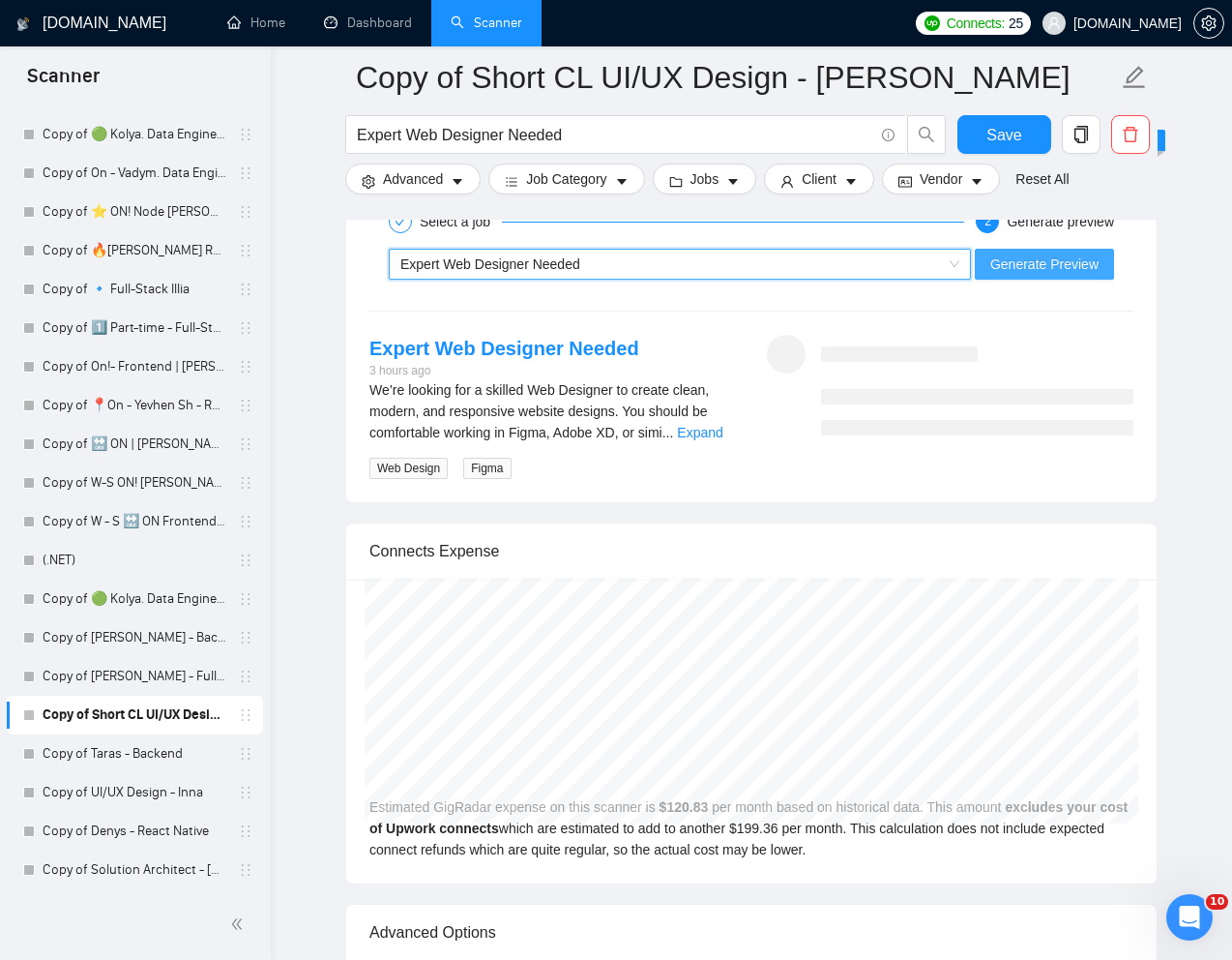
click at [1051, 271] on span "Generate Preview" at bounding box center [1044, 263] width 109 height 21
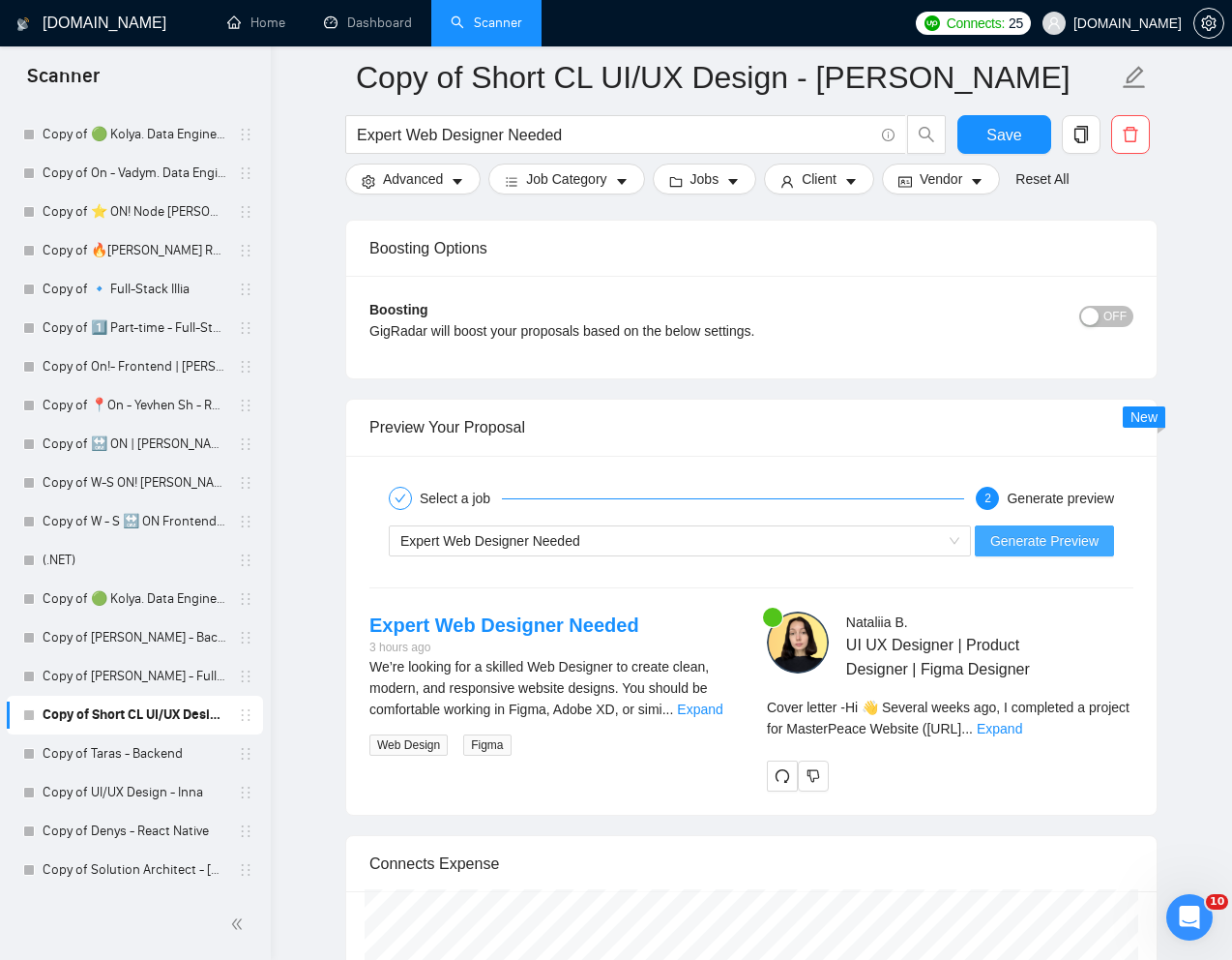
scroll to position [3620, 0]
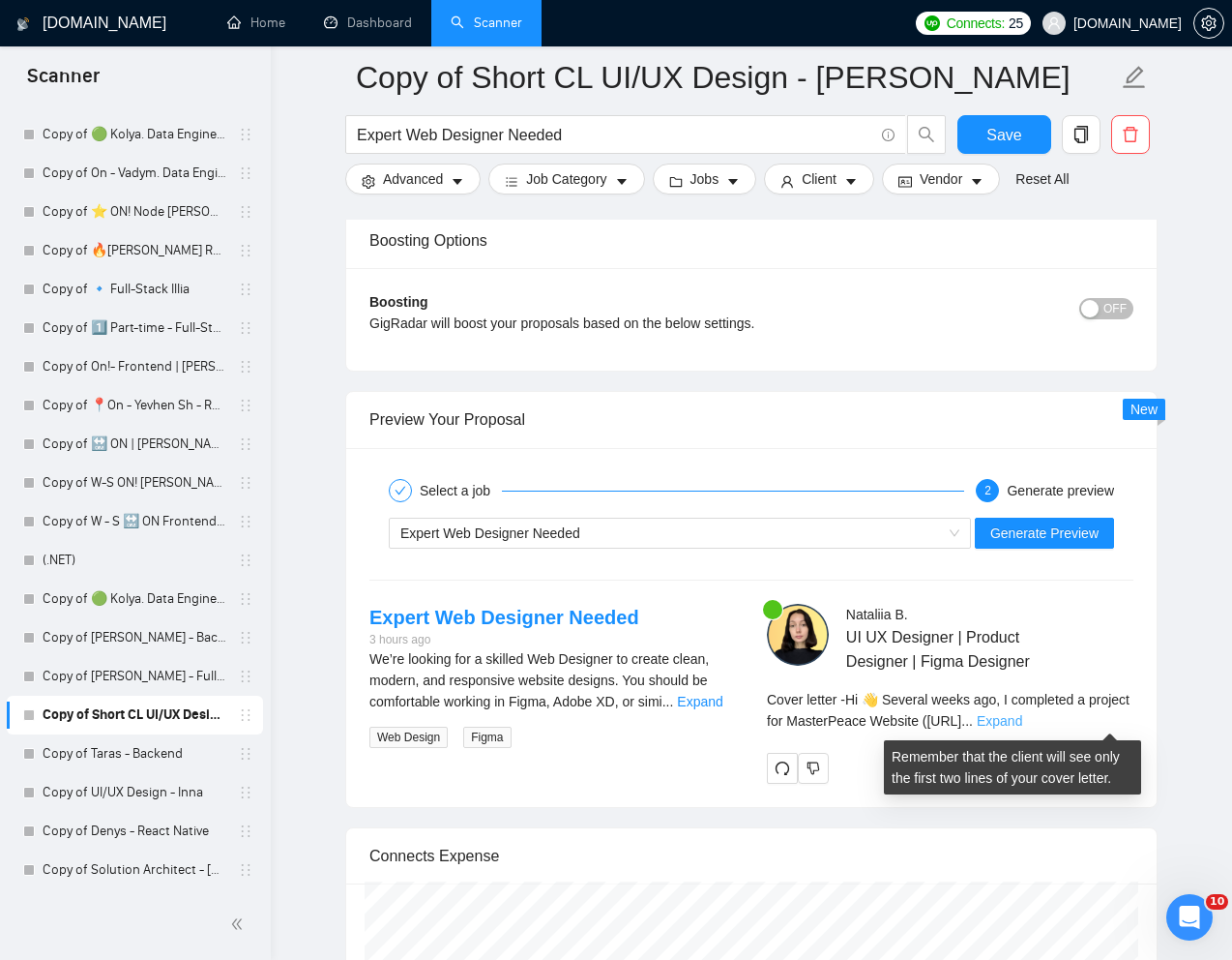
click at [1023, 717] on link "Expand" at bounding box center [1000, 720] width 46 height 16
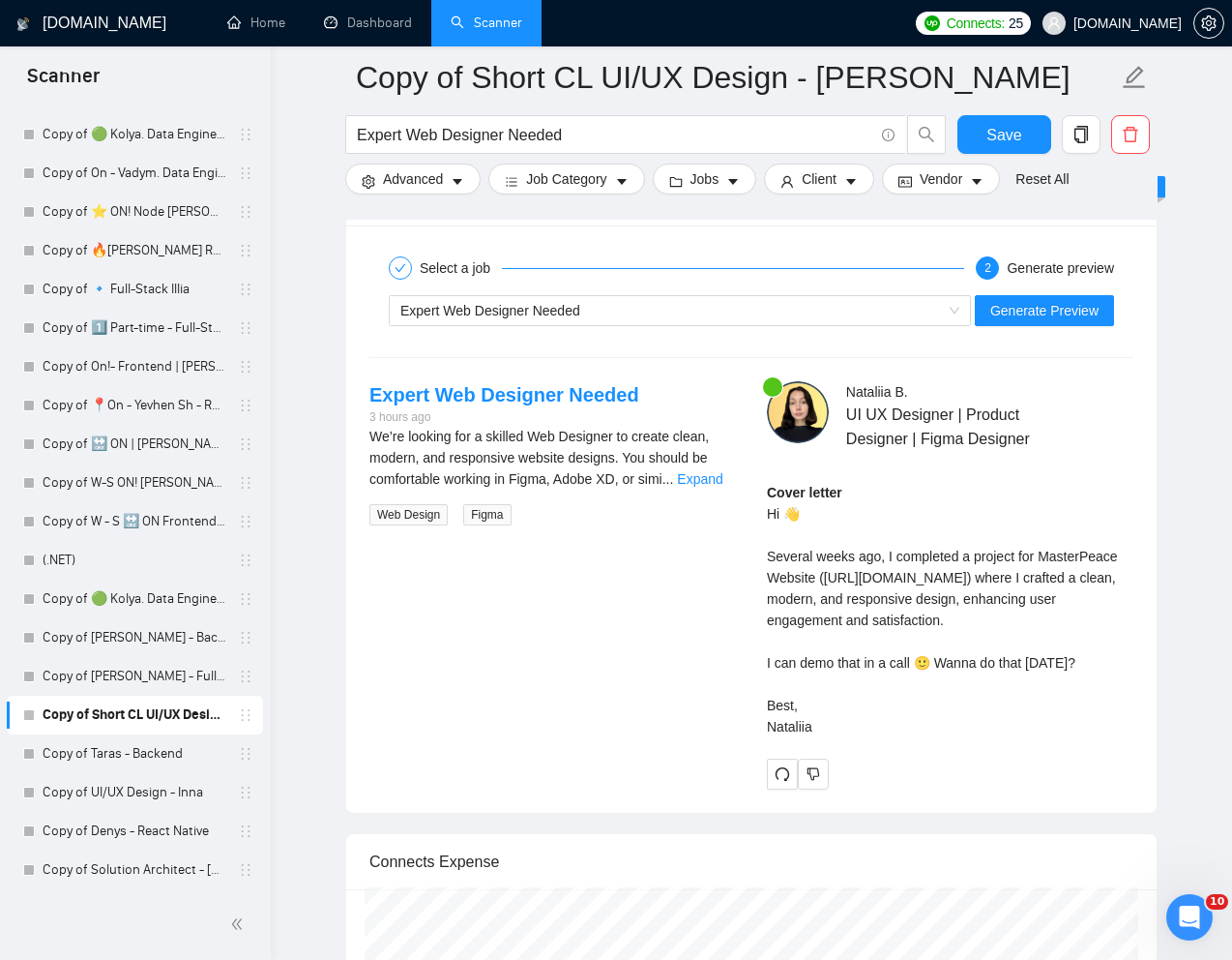
scroll to position [3844, 0]
click at [890, 647] on div "Cover letter Hi 👋 Several weeks ago, I completed a project for MasterPeace Webs…" at bounding box center [950, 609] width 366 height 255
drag, startPoint x: 767, startPoint y: 508, endPoint x: 835, endPoint y: 762, distance: 262.9
click at [835, 736] on div "Cover letter Hi 👋 Several weeks ago, I completed a project for MasterPeace Webs…" at bounding box center [950, 609] width 366 height 255
copy div "Hi 👋 Several weeks ago, I completed a project for MasterPeace Website (https://…"
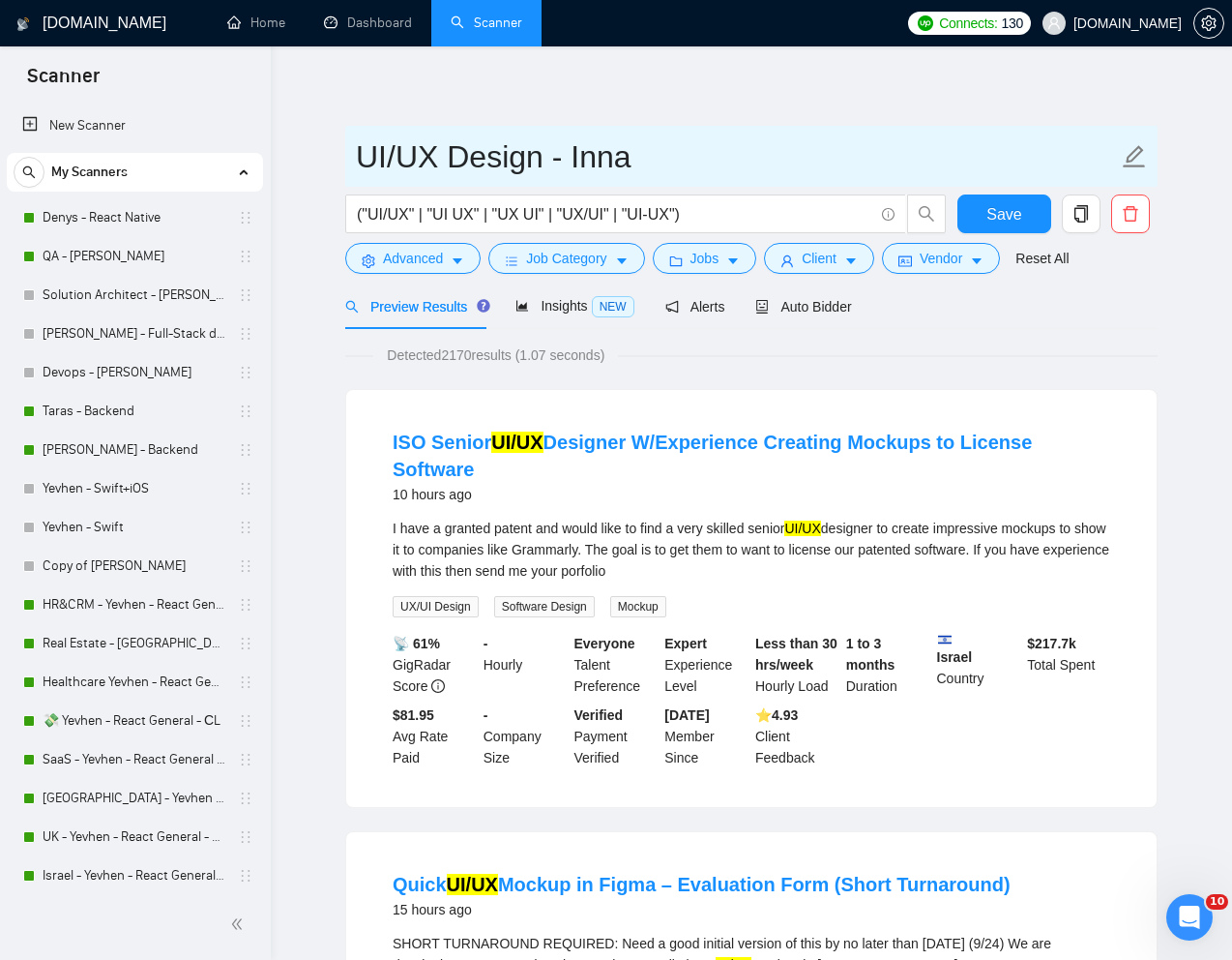
scroll to position [2644, 0]
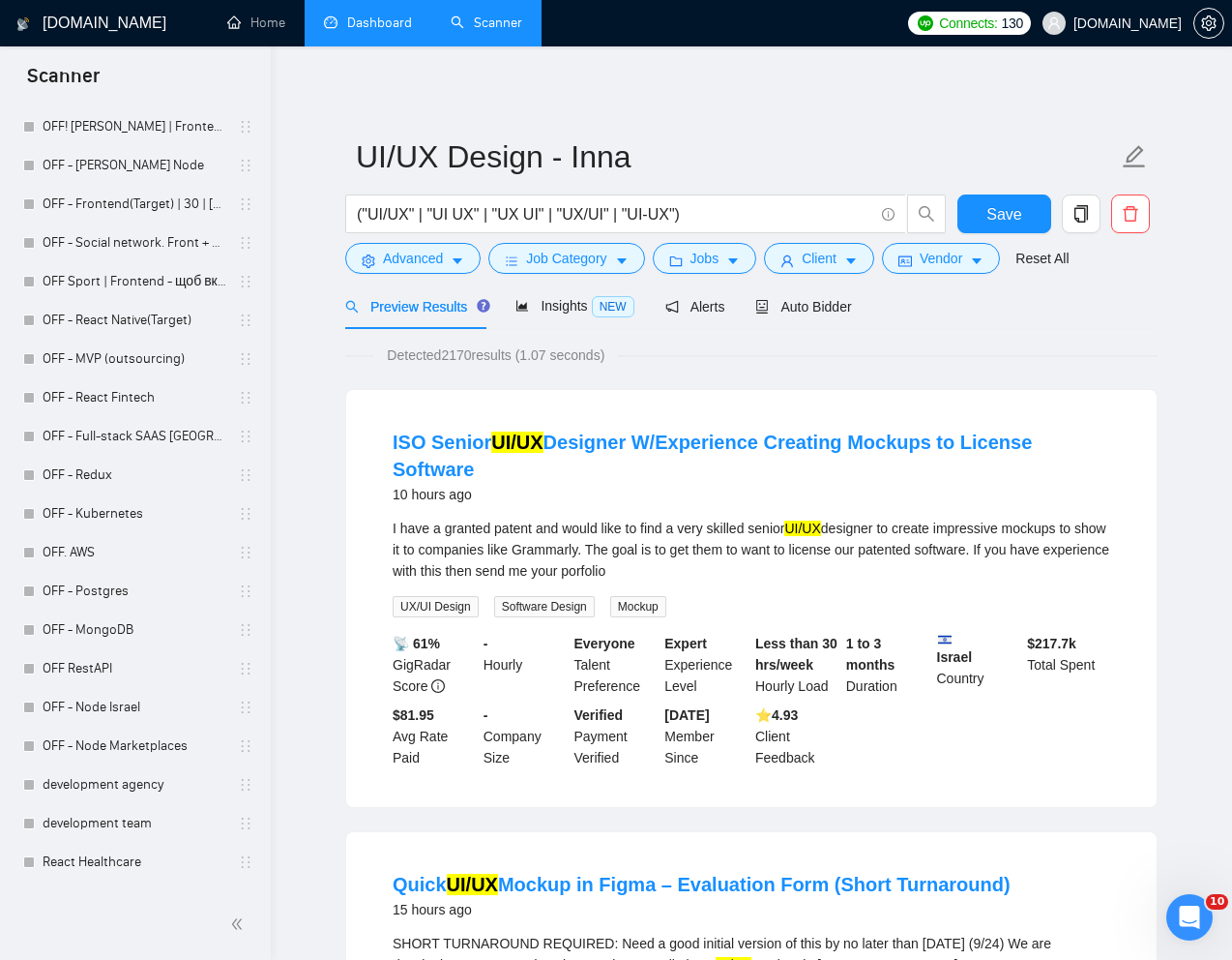
click at [380, 18] on link "Dashboard" at bounding box center [368, 23] width 88 height 16
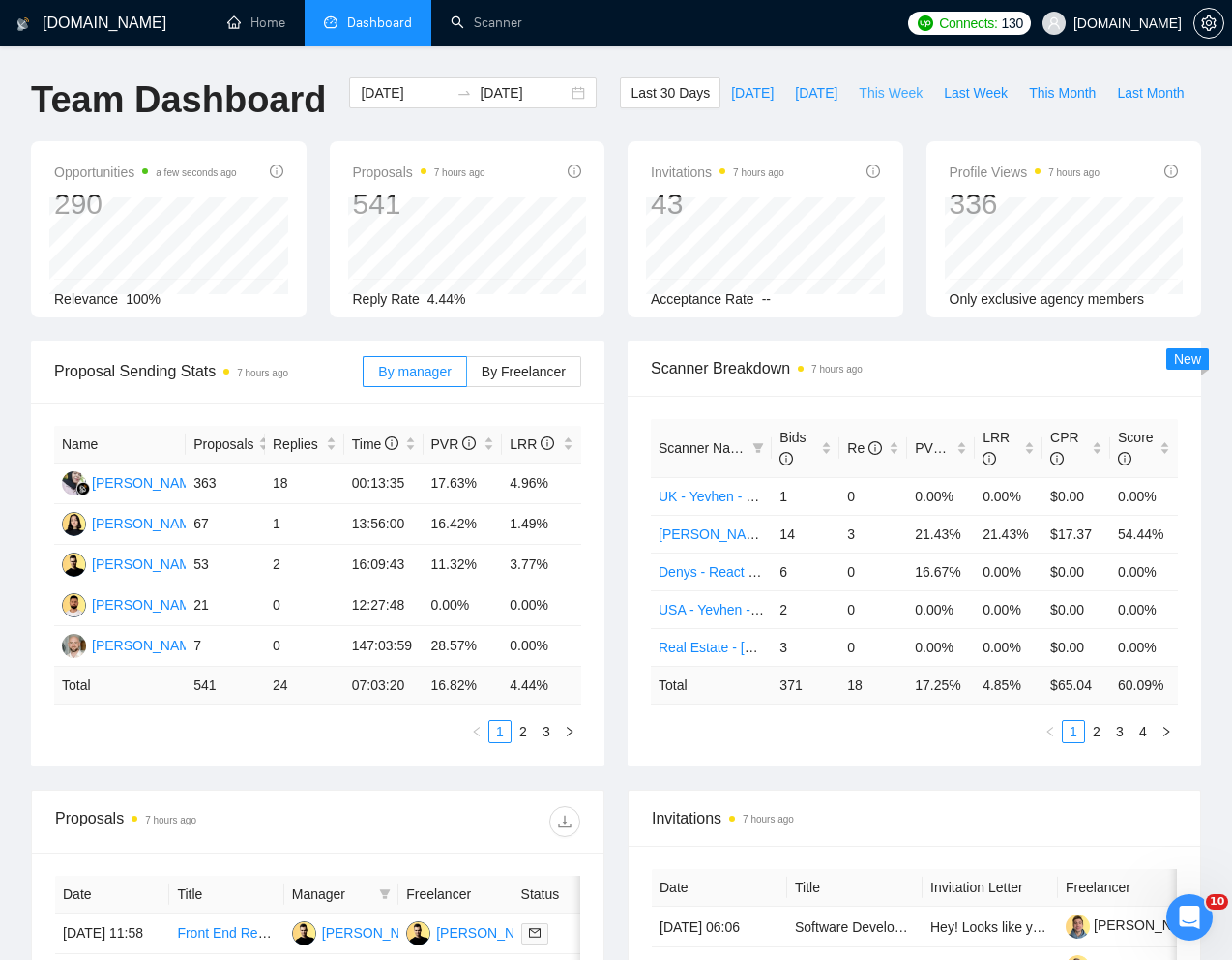
click at [859, 104] on span "This Week" at bounding box center [891, 92] width 64 height 21
type input "[DATE]"
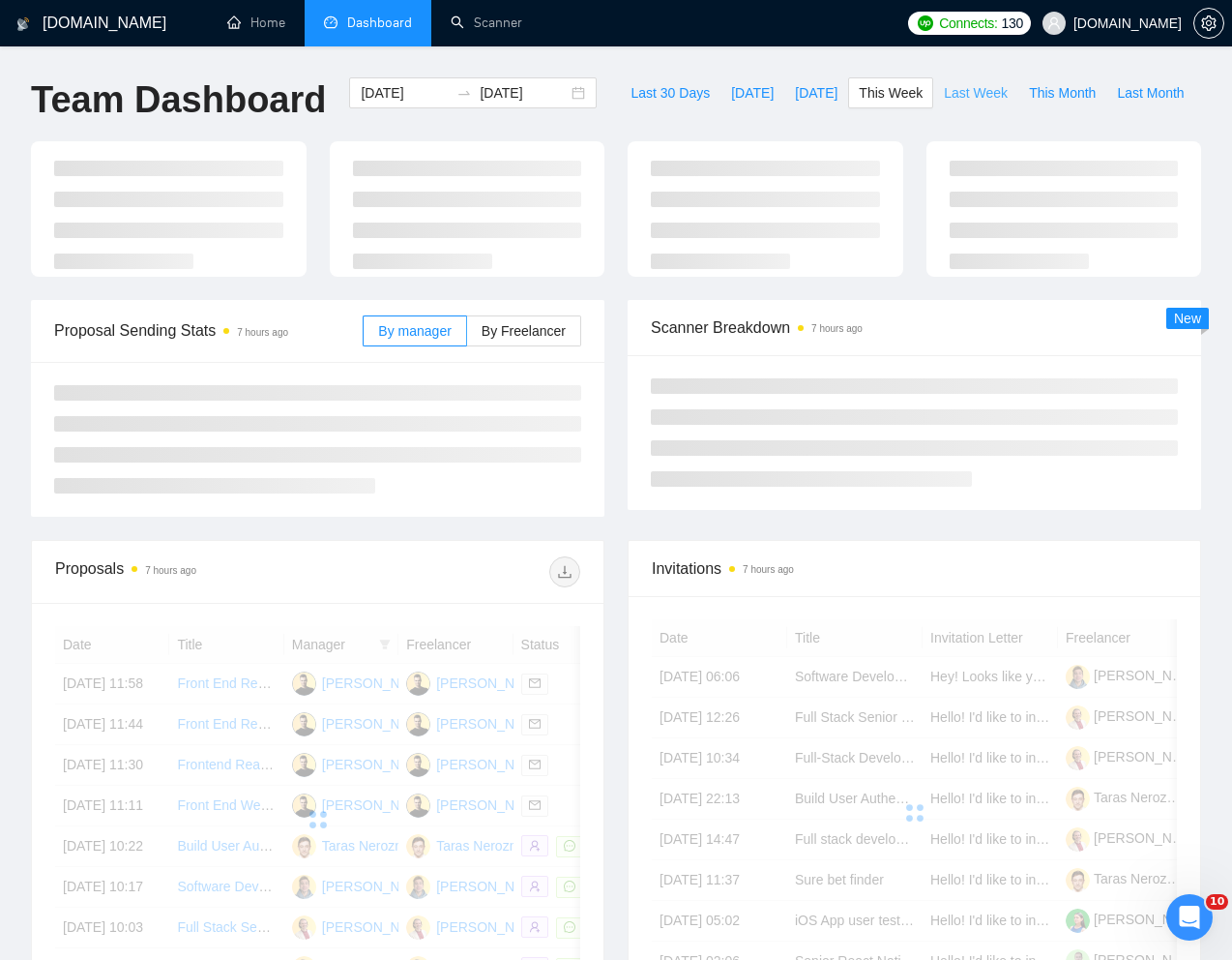
click at [944, 104] on span "Last Week" at bounding box center [976, 92] width 64 height 21
type input "[DATE]"
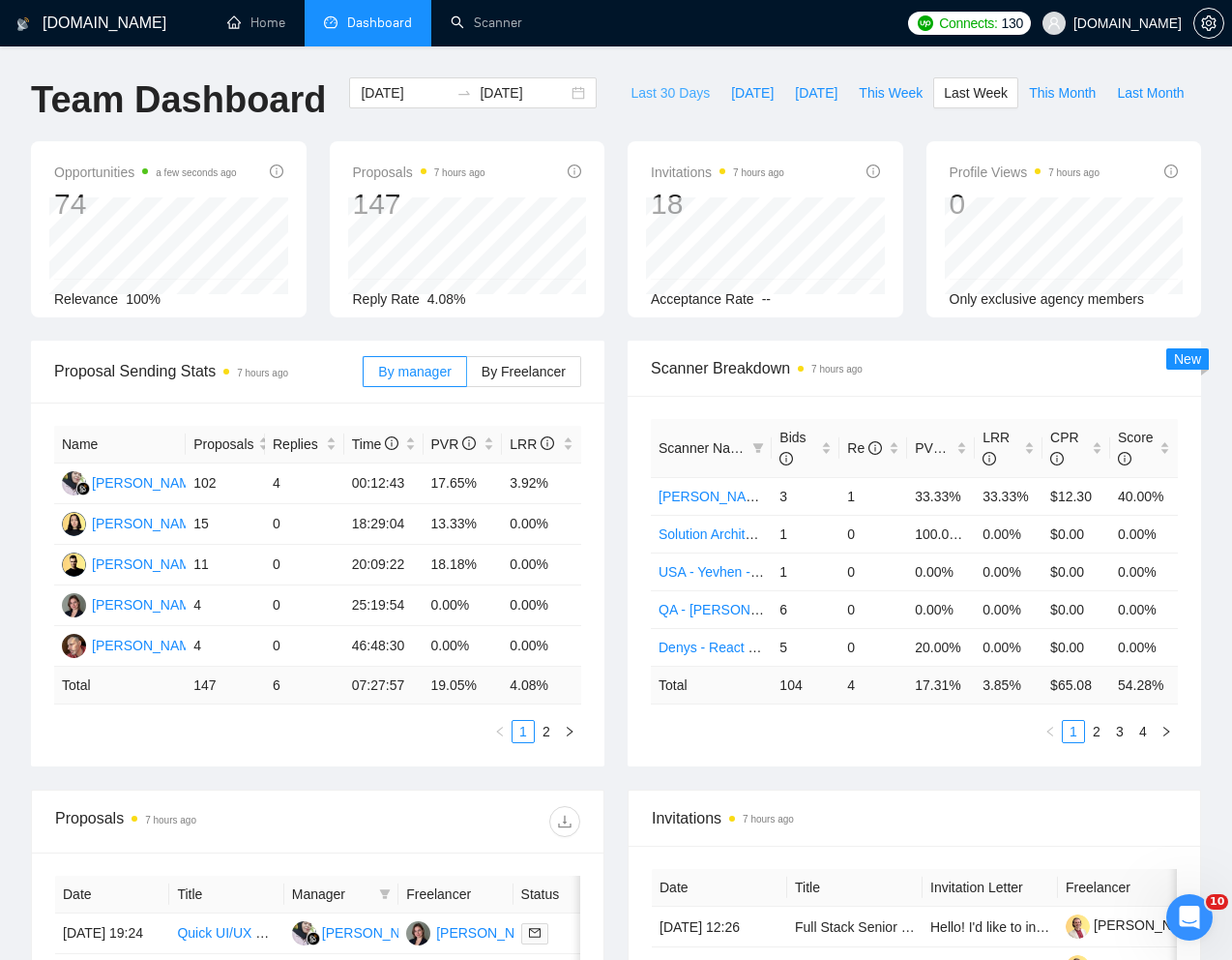
click at [630, 104] on span "Last 30 Days" at bounding box center [669, 92] width 79 height 21
type input "[DATE]"
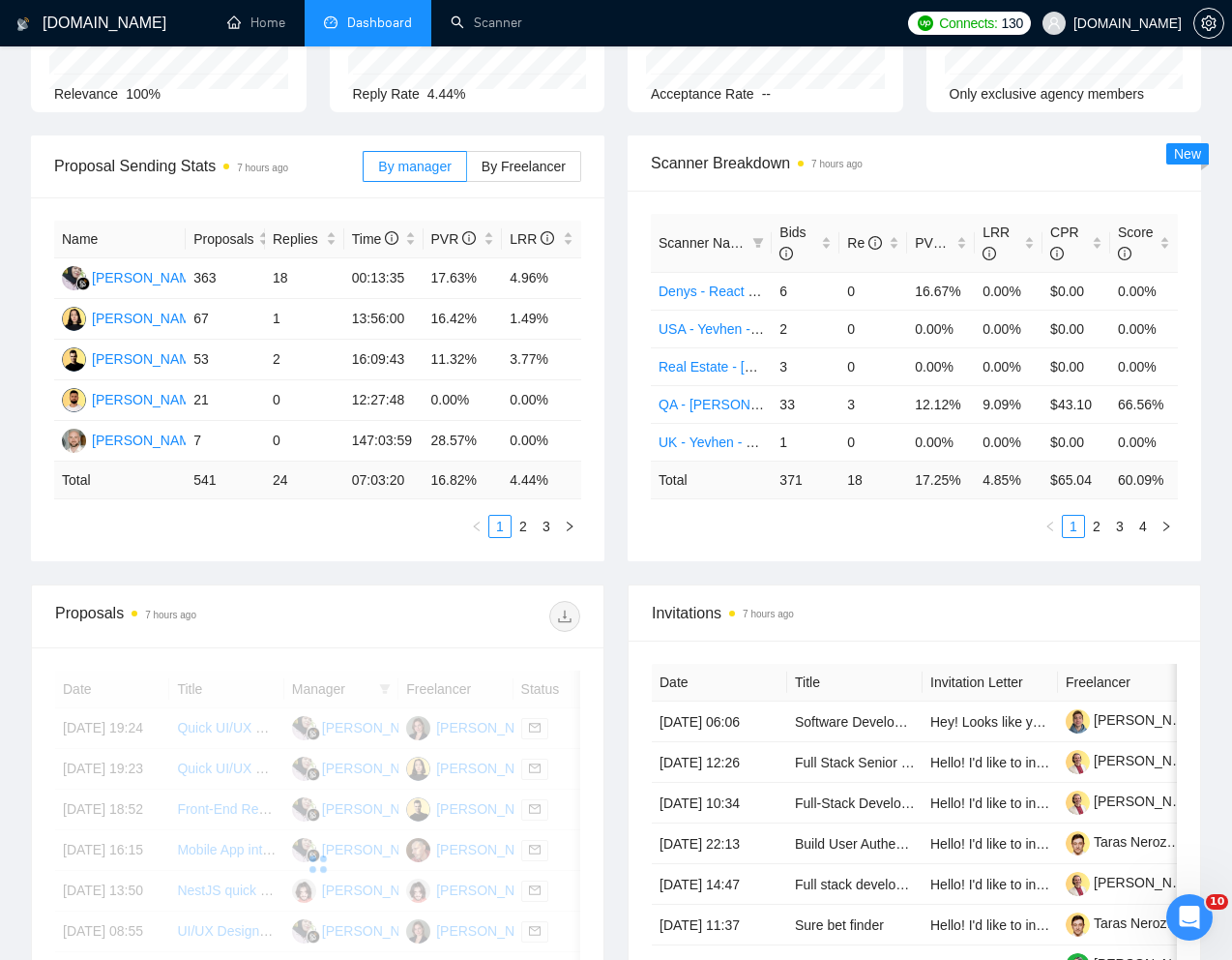
scroll to position [206, 0]
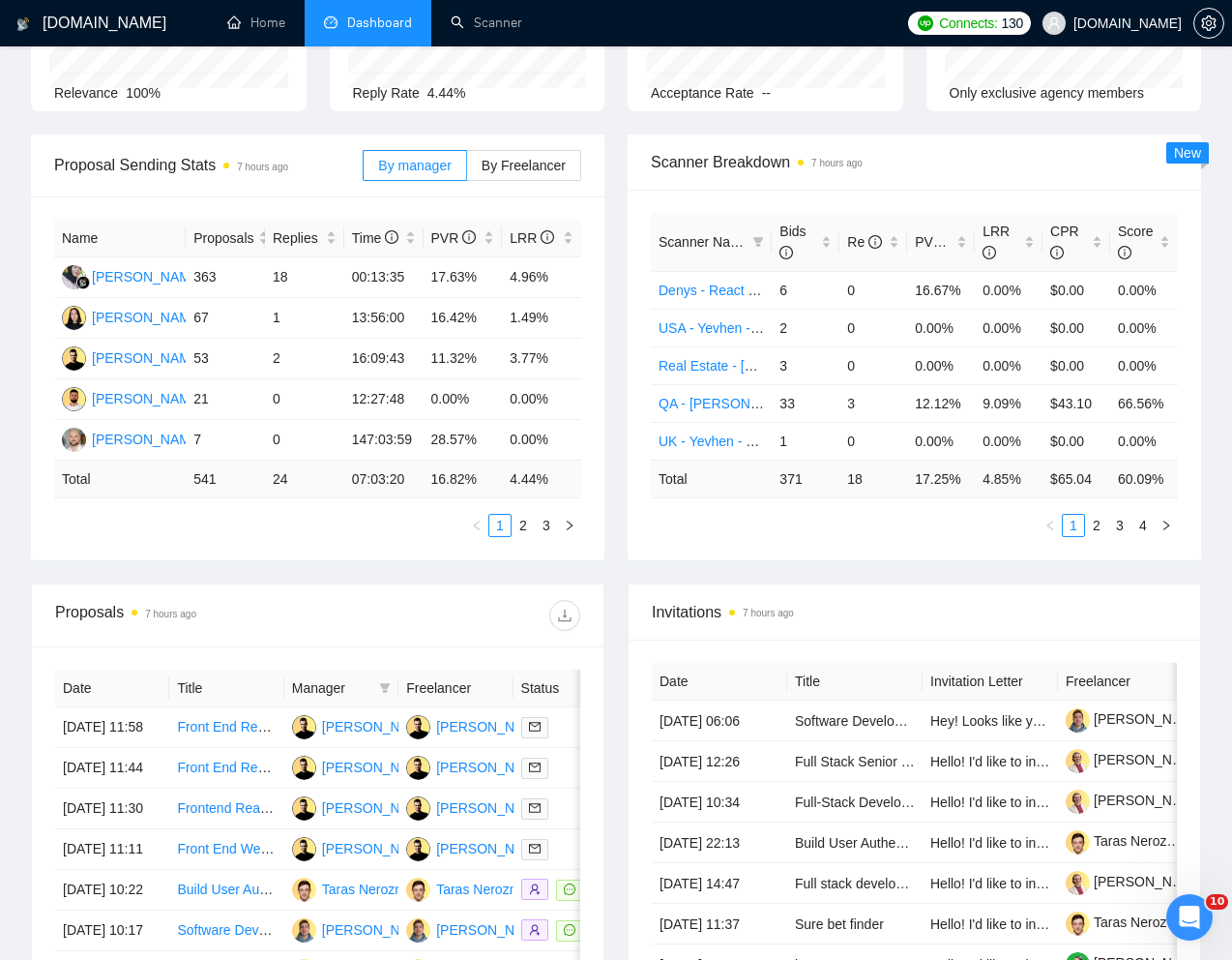
click at [717, 249] on span "Scanner Name" at bounding box center [703, 242] width 90 height 16
click at [754, 246] on icon "filter" at bounding box center [758, 241] width 11 height 10
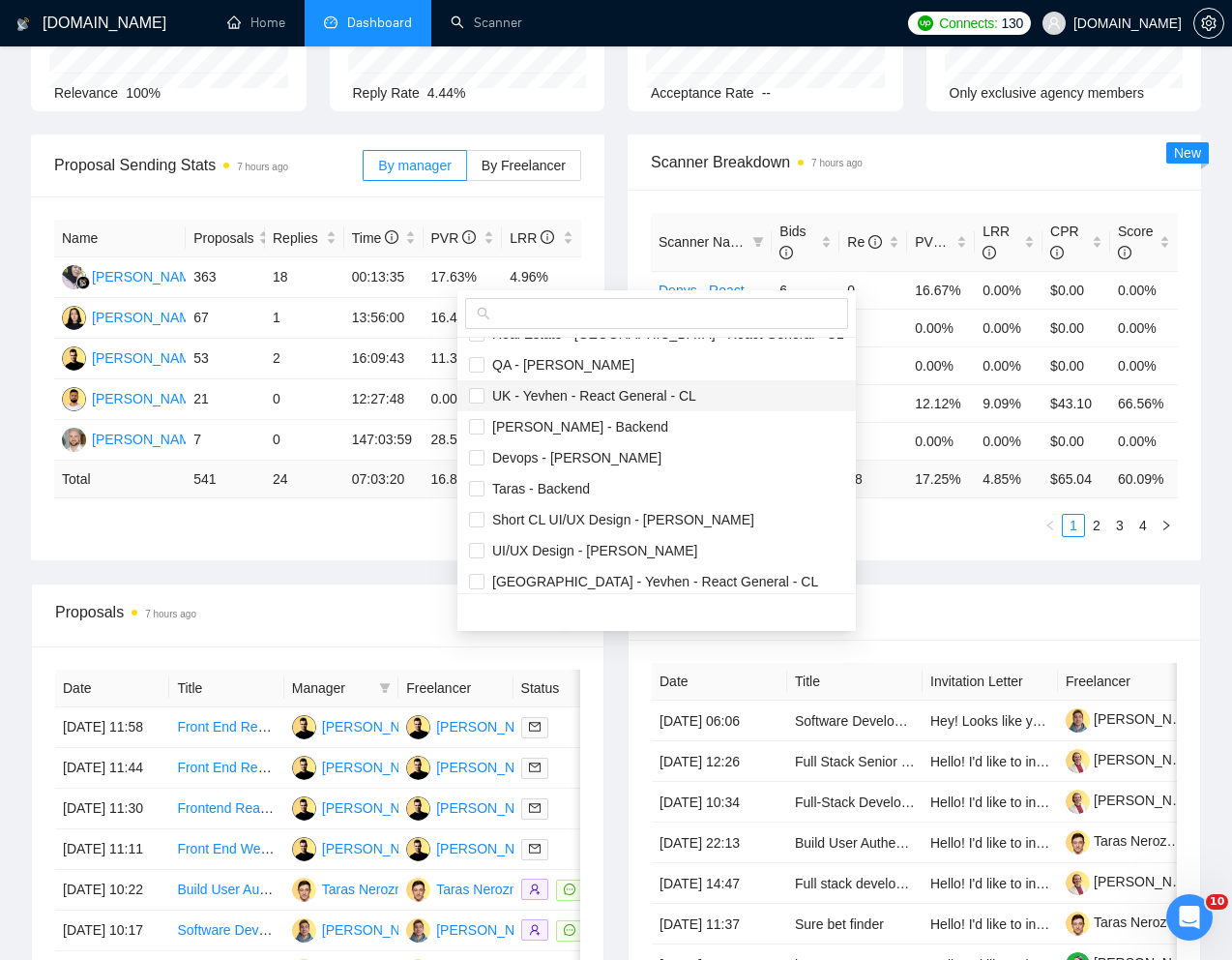
scroll to position [92, 0]
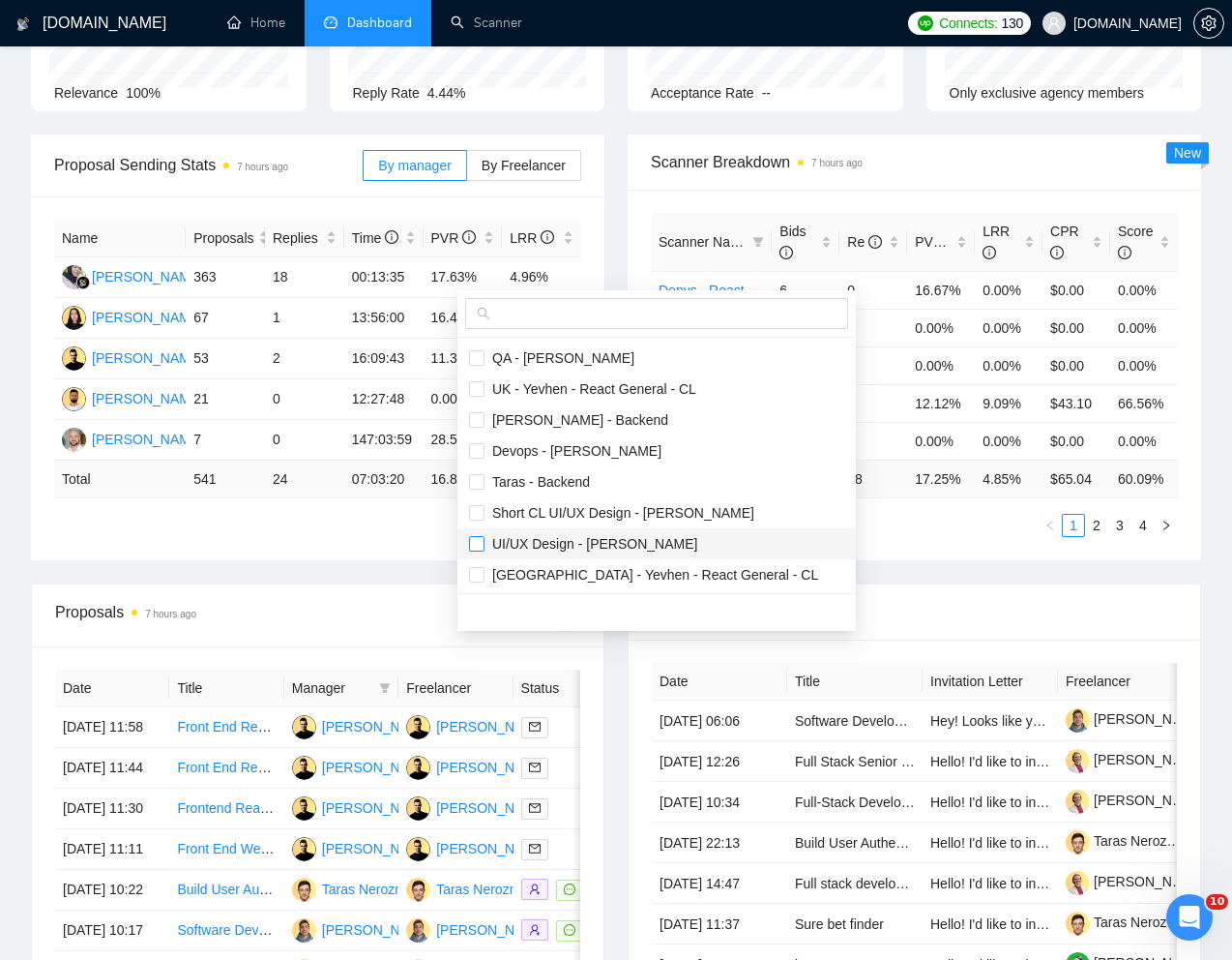
click at [480, 540] on input "checkbox" at bounding box center [477, 544] width 16 height 16
checkbox input "true"
click at [866, 565] on div "Proposal Sending Stats 7 hours ago By manager By Freelancer Name Proposals Repl…" at bounding box center [616, 359] width 1193 height 449
